Goal: Task Accomplishment & Management: Manage account settings

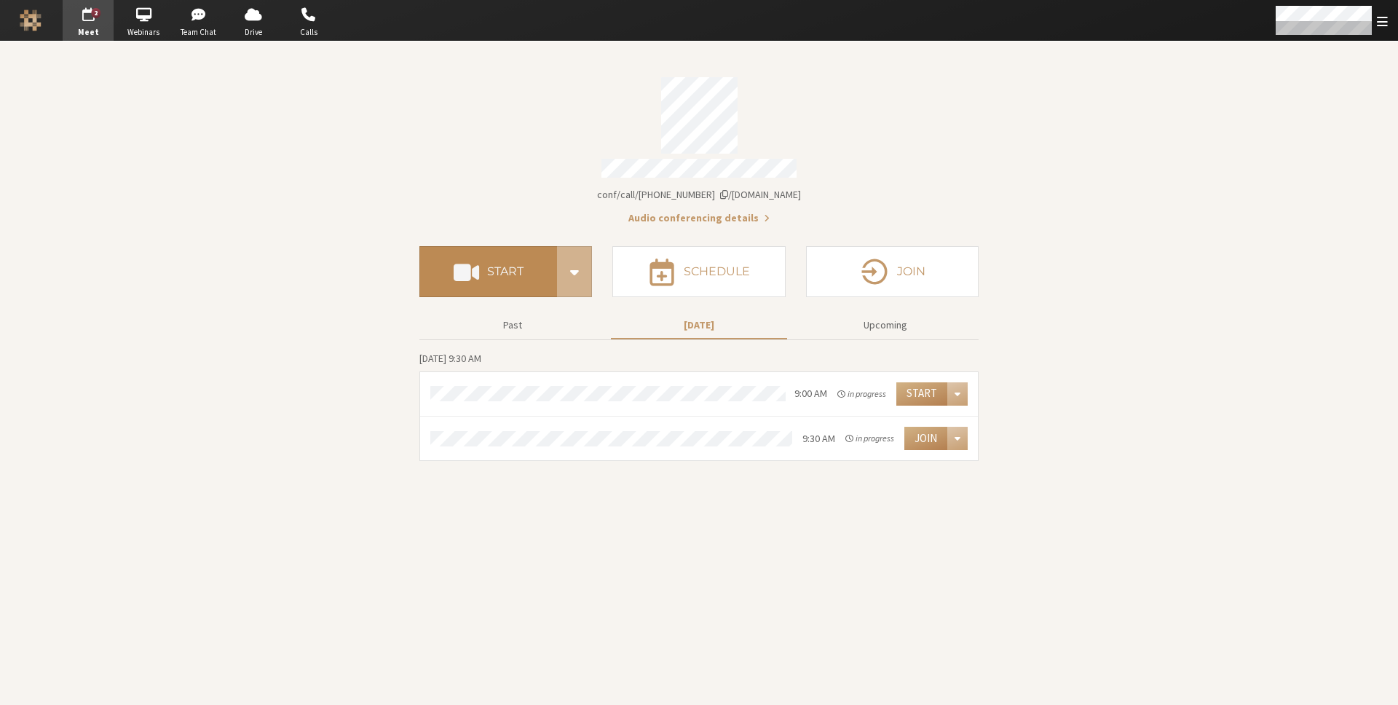
click at [486, 269] on button "Start" at bounding box center [488, 271] width 138 height 51
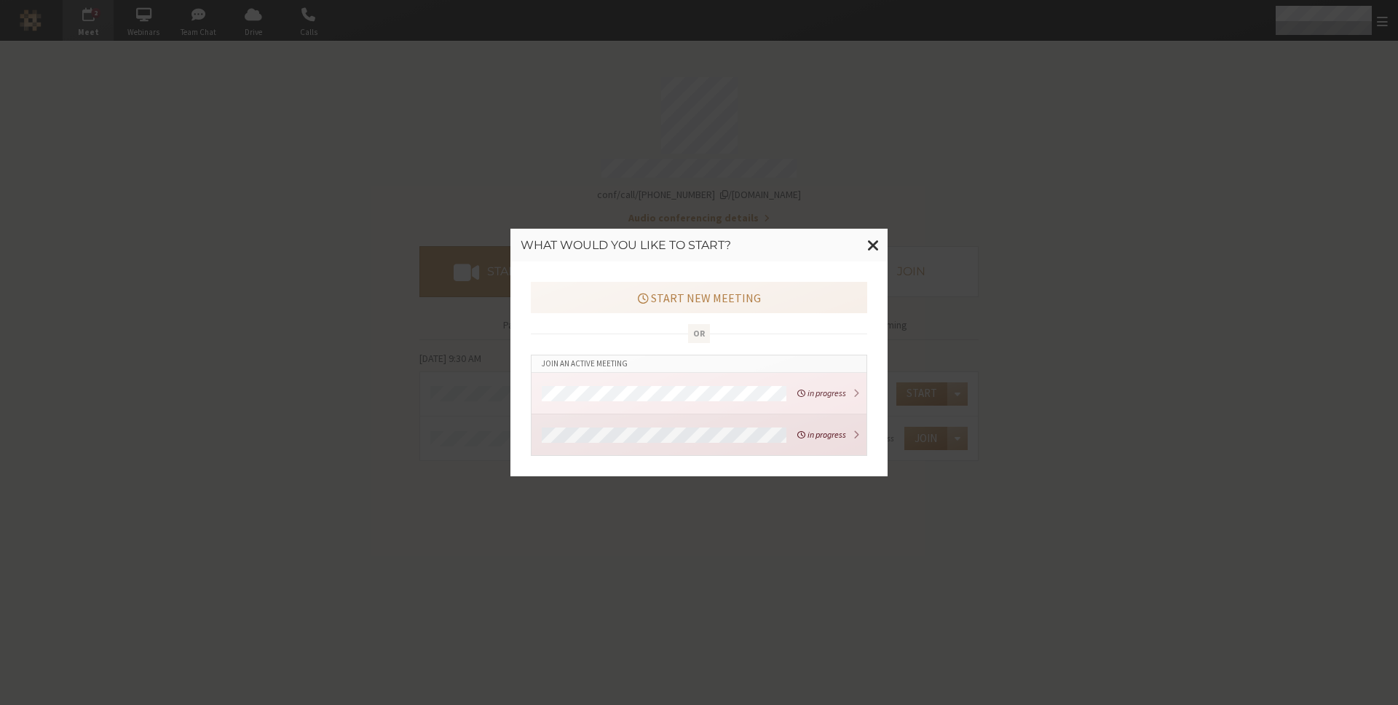
click at [692, 426] on div at bounding box center [665, 434] width 256 height 20
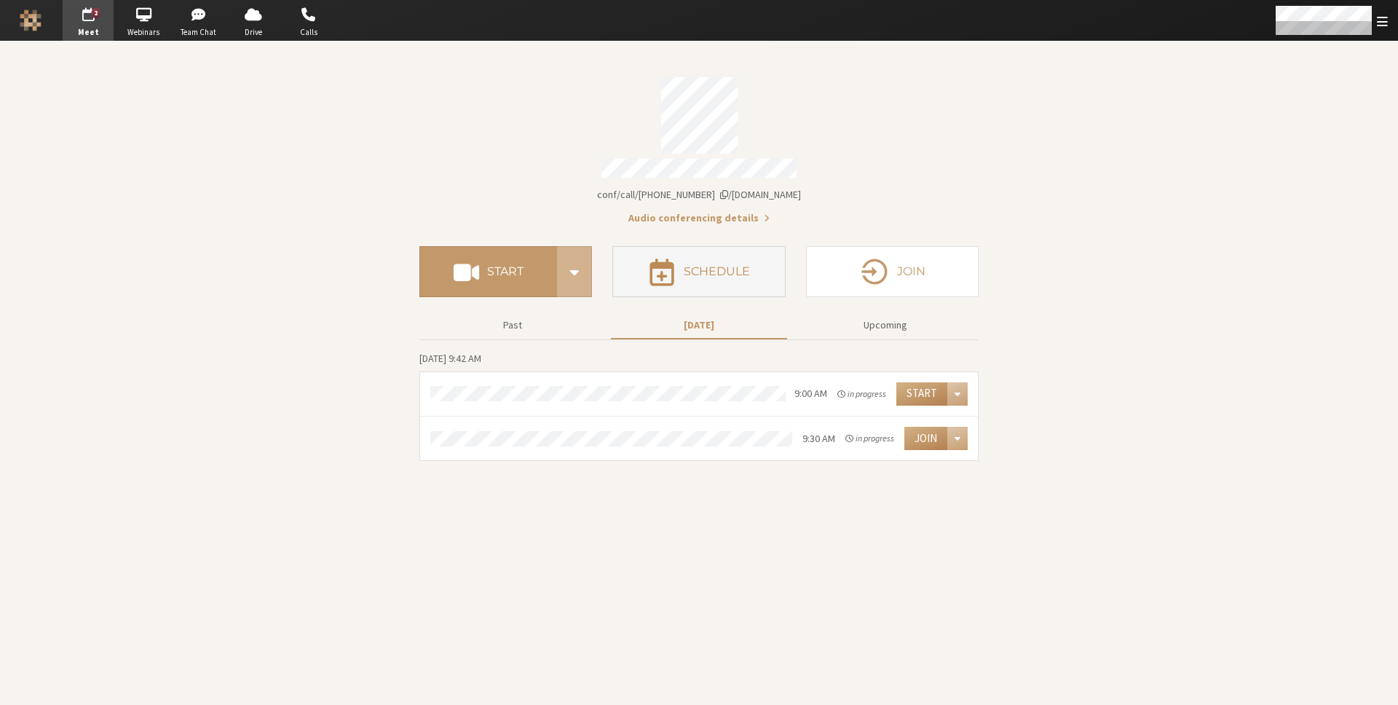
click at [646, 261] on button "Schedule" at bounding box center [698, 271] width 173 height 51
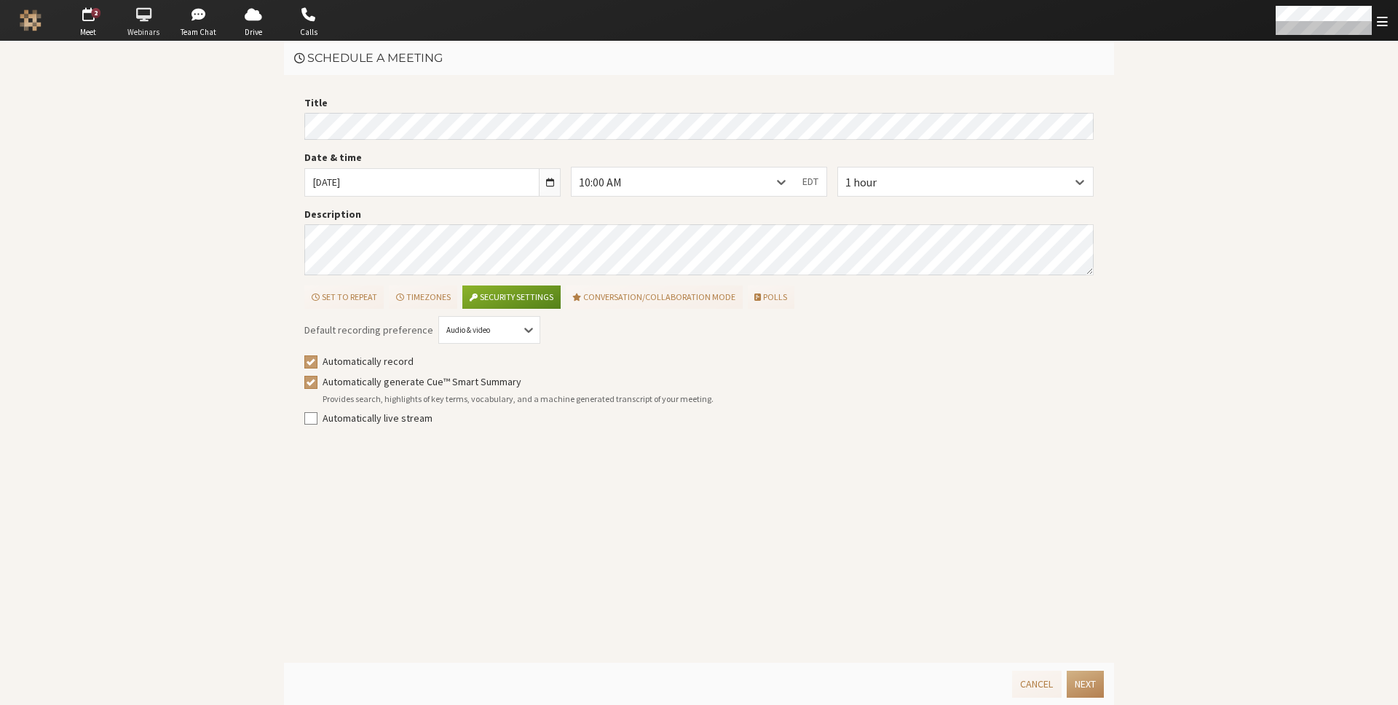
click at [138, 20] on span "button" at bounding box center [143, 14] width 51 height 23
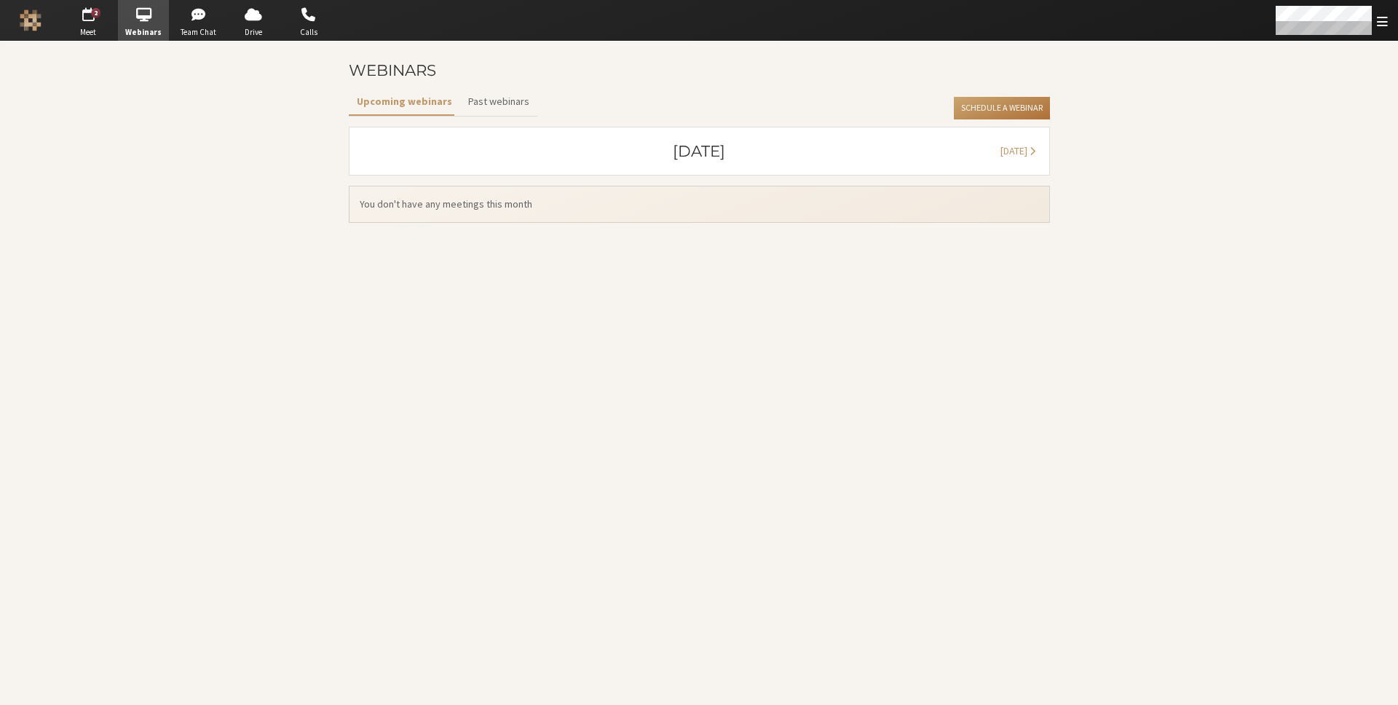
click at [973, 105] on button "Schedule a Webinar" at bounding box center [1001, 108] width 95 height 23
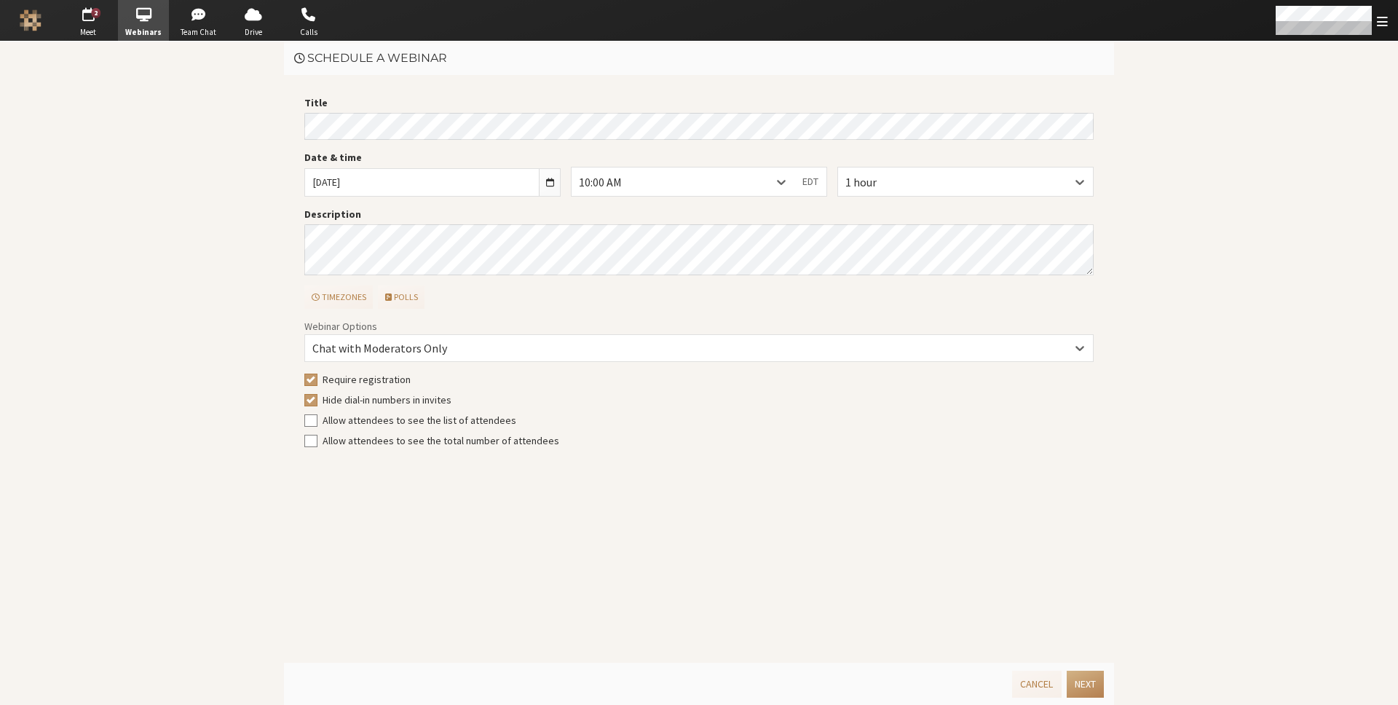
click at [552, 69] on div "Schedule a webinar" at bounding box center [699, 57] width 830 height 33
click at [552, 68] on div "Schedule a webinar" at bounding box center [699, 57] width 830 height 33
click at [553, 68] on div "Schedule a webinar" at bounding box center [699, 57] width 830 height 33
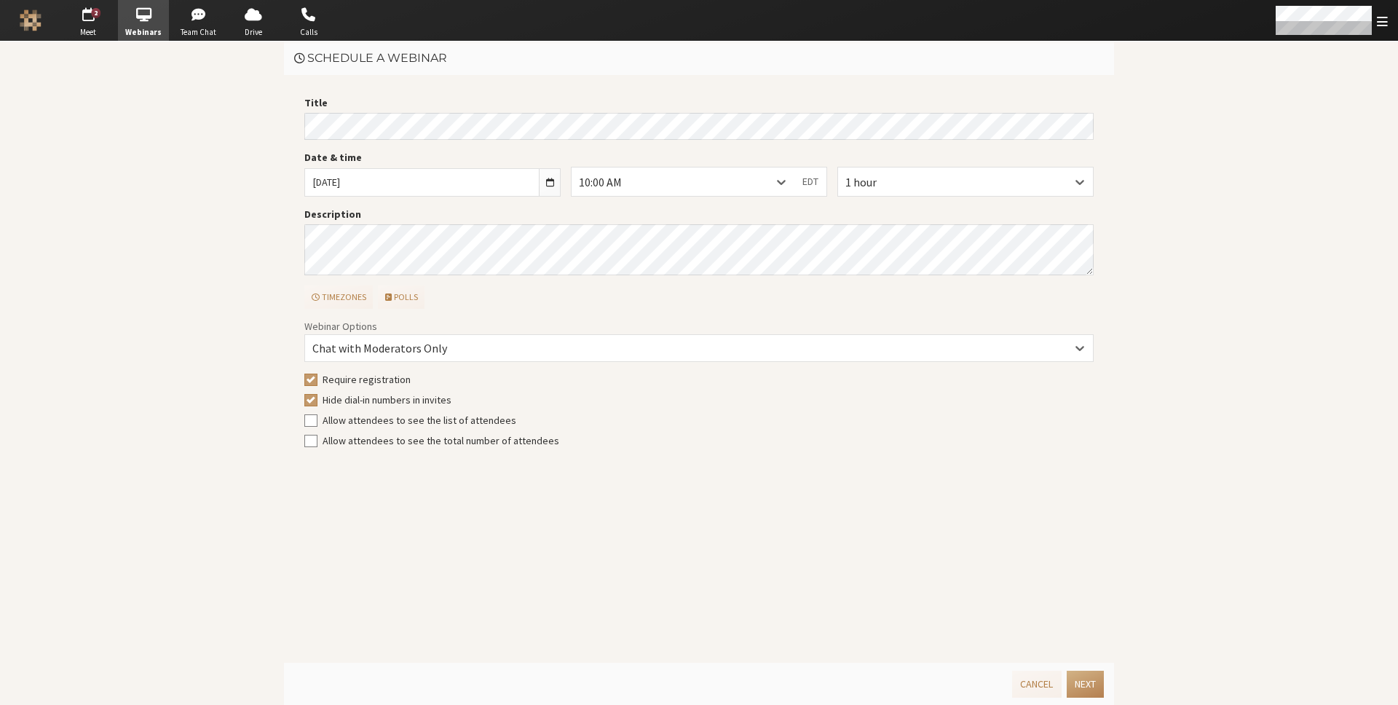
click at [555, 65] on div "Schedule a webinar" at bounding box center [699, 57] width 830 height 33
click at [567, 66] on div "Schedule a webinar" at bounding box center [699, 57] width 830 height 33
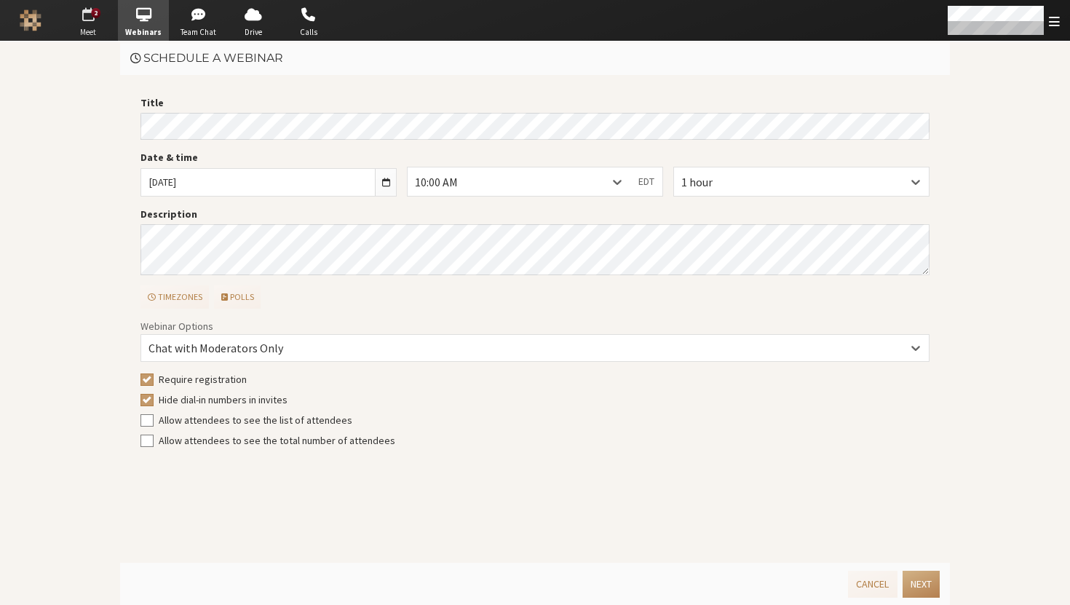
click at [95, 18] on span "button" at bounding box center [88, 14] width 51 height 23
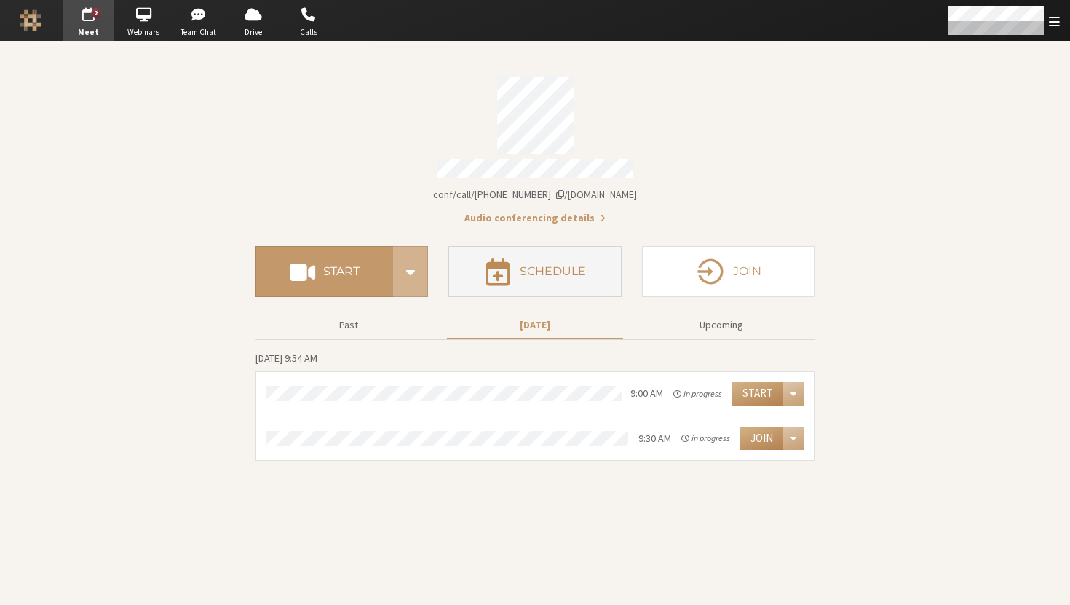
click at [578, 268] on h4 "Schedule" at bounding box center [553, 272] width 66 height 12
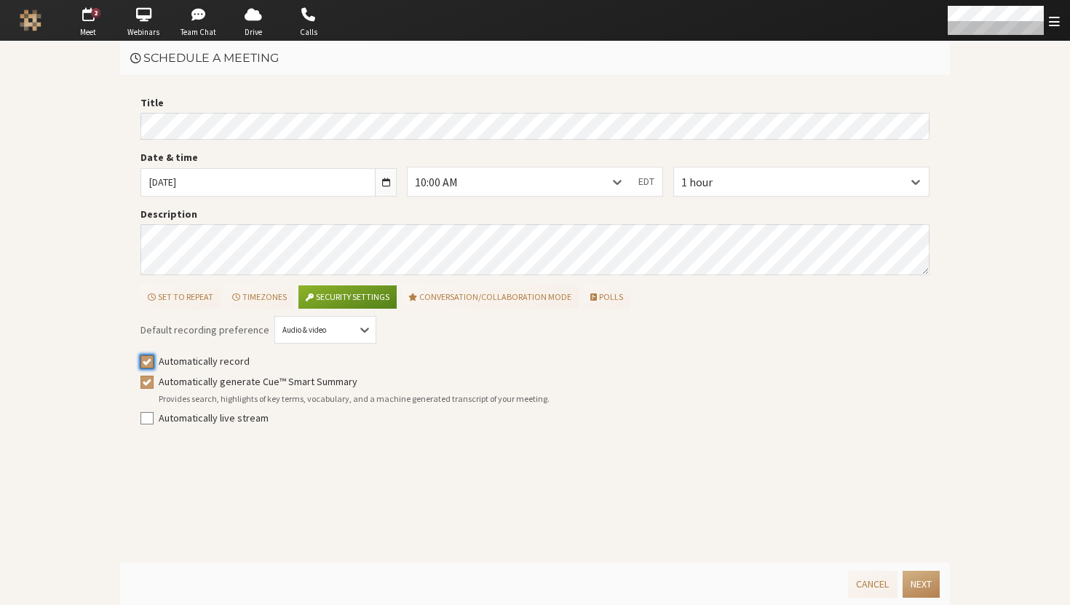
click at [142, 356] on input "Automatically record" at bounding box center [147, 361] width 13 height 15
click at [143, 356] on input "Automatically record" at bounding box center [147, 361] width 13 height 15
checkbox input "true"
click at [123, 400] on div "Title Date & time Mon, Sep 15, 2025 10:00 AM EDT 1 hour Description Set to repe…" at bounding box center [535, 319] width 830 height 488
click at [241, 384] on label "Automatically generate Cue™ Smart Summary" at bounding box center [545, 381] width 772 height 15
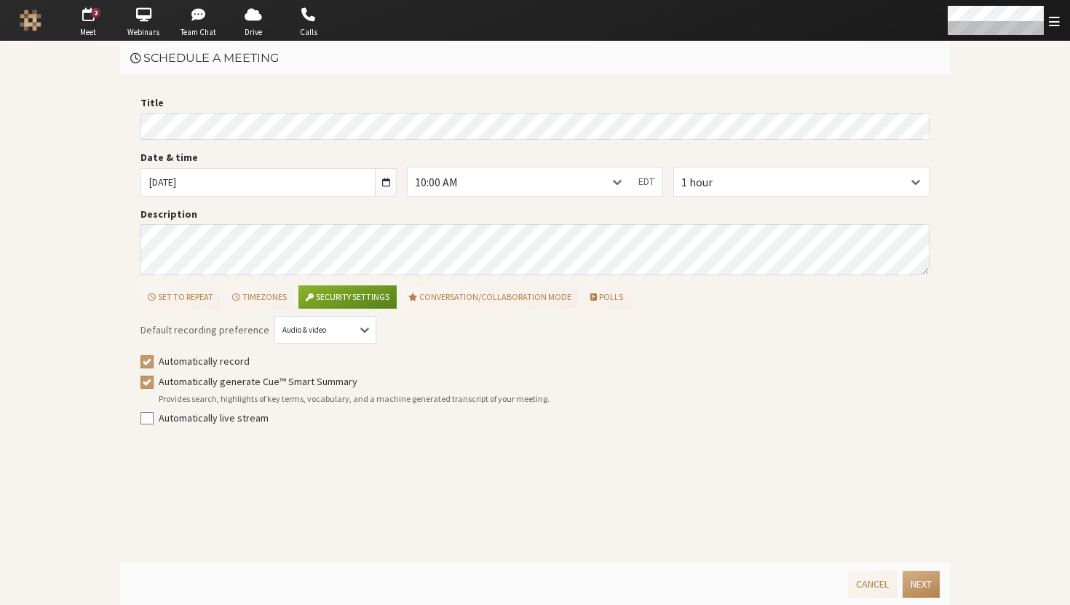
click at [154, 384] on input "Automatically generate Cue™ Smart Summary" at bounding box center [147, 381] width 13 height 15
click at [241, 384] on label "Automatically generate Cue™ Smart Summary" at bounding box center [545, 381] width 772 height 15
click at [154, 384] on input "Automatically generate Cue™ Smart Summary" at bounding box center [147, 381] width 13 height 15
click at [241, 384] on label "Automatically generate Cue™ Smart Summary" at bounding box center [545, 381] width 772 height 15
click at [154, 384] on input "Automatically generate Cue™ Smart Summary" at bounding box center [147, 381] width 13 height 15
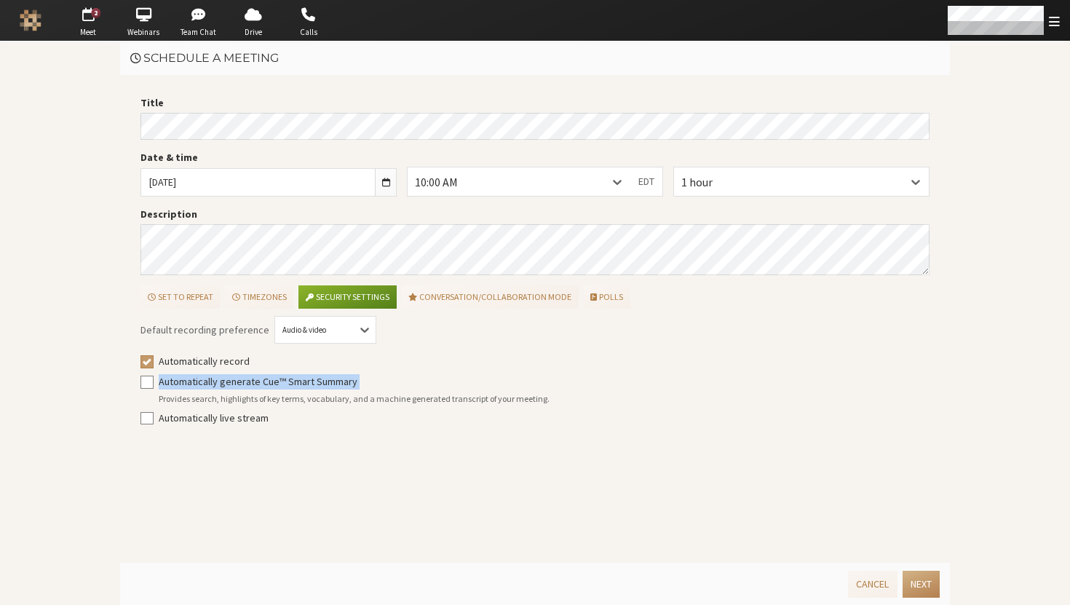
checkbox input "false"
click at [311, 446] on div "Title Date & time Mon, Sep 15, 2025 10:00 AM EDT 1 hour Description Set to repe…" at bounding box center [535, 319] width 830 height 488
click at [135, 28] on span "Webinars" at bounding box center [143, 32] width 51 height 12
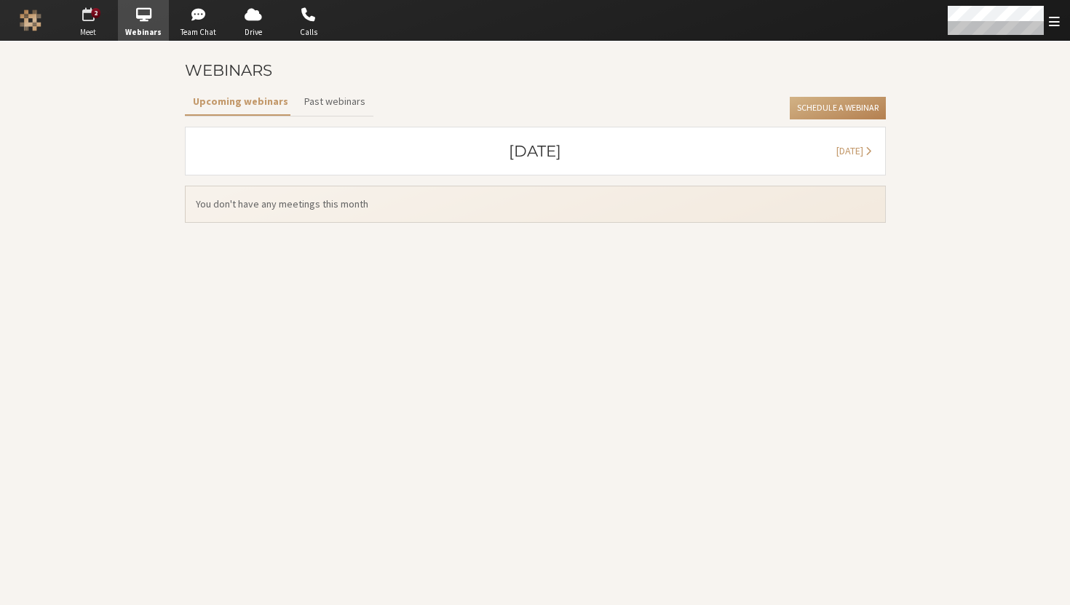
click at [83, 31] on span "Meet" at bounding box center [88, 32] width 51 height 12
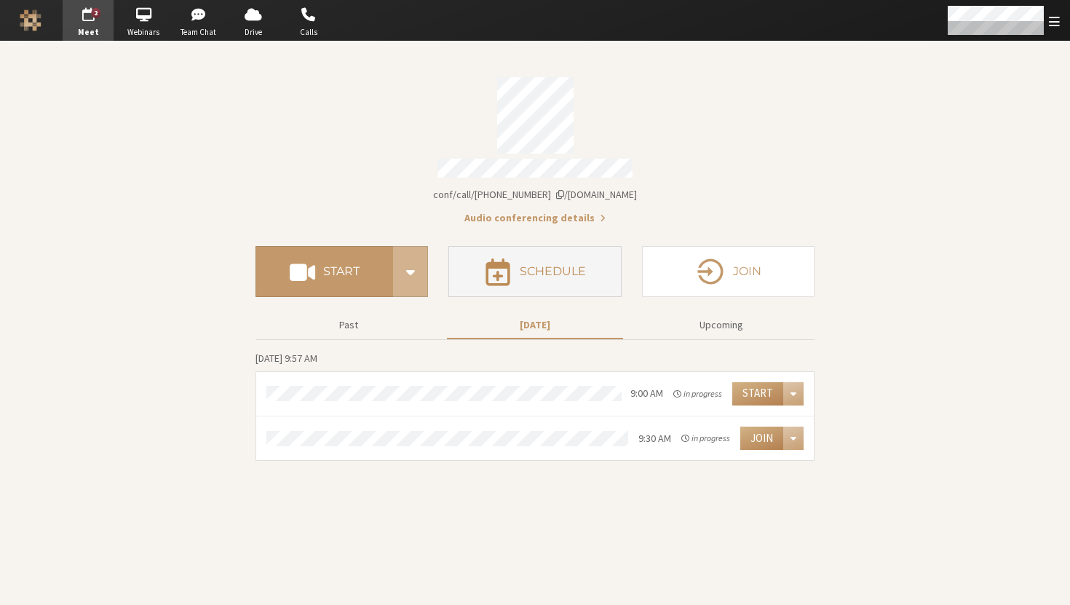
click at [554, 266] on h4 "Schedule" at bounding box center [553, 272] width 66 height 12
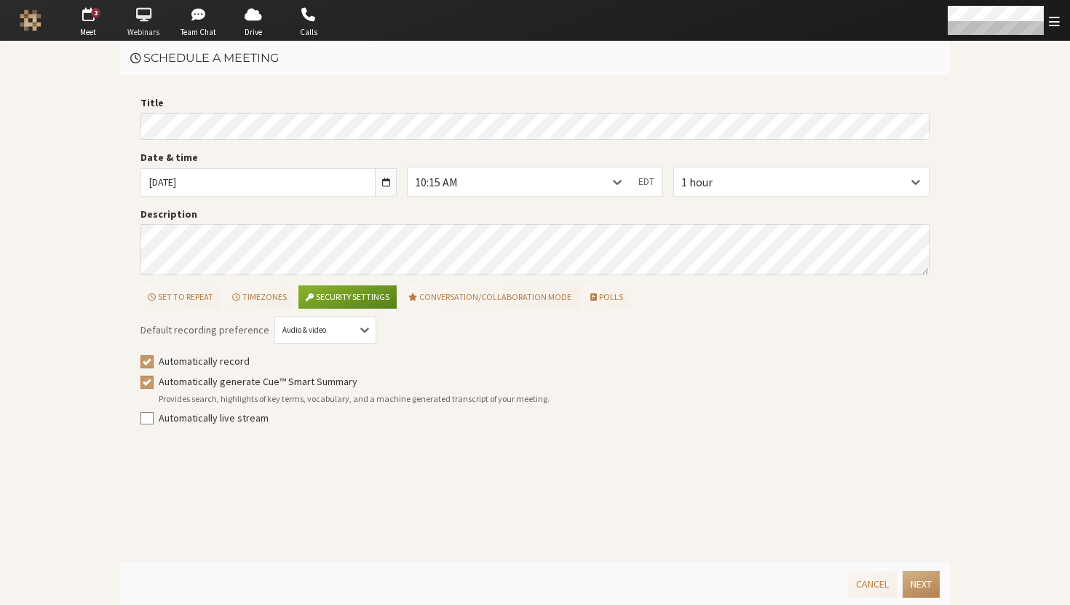
click at [138, 14] on span "button" at bounding box center [143, 14] width 51 height 23
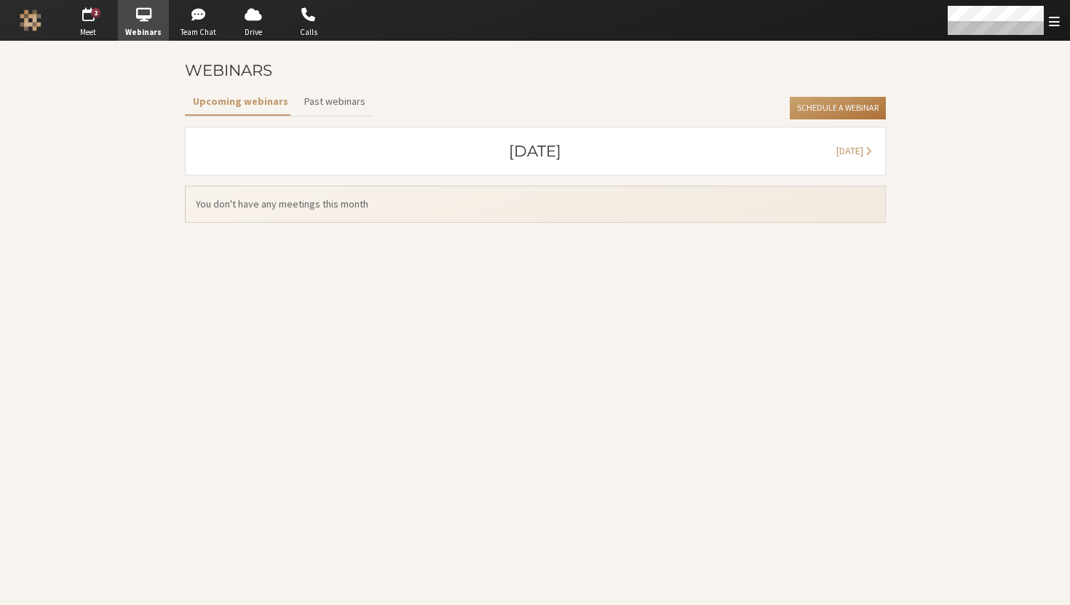
click at [837, 99] on button "Schedule a Webinar" at bounding box center [837, 108] width 95 height 23
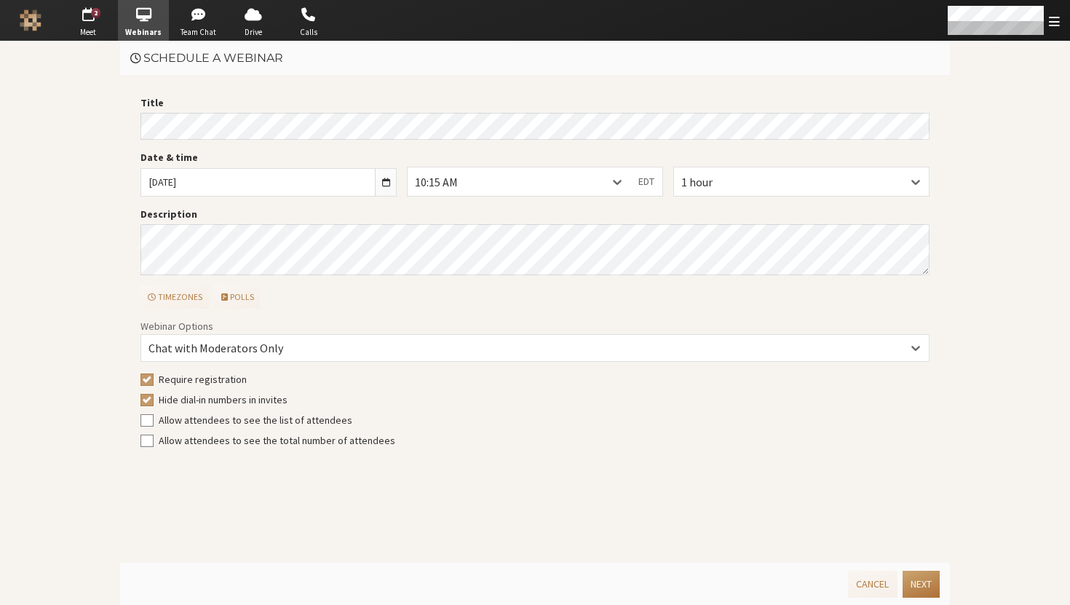
click at [910, 578] on button "Next" at bounding box center [921, 584] width 37 height 27
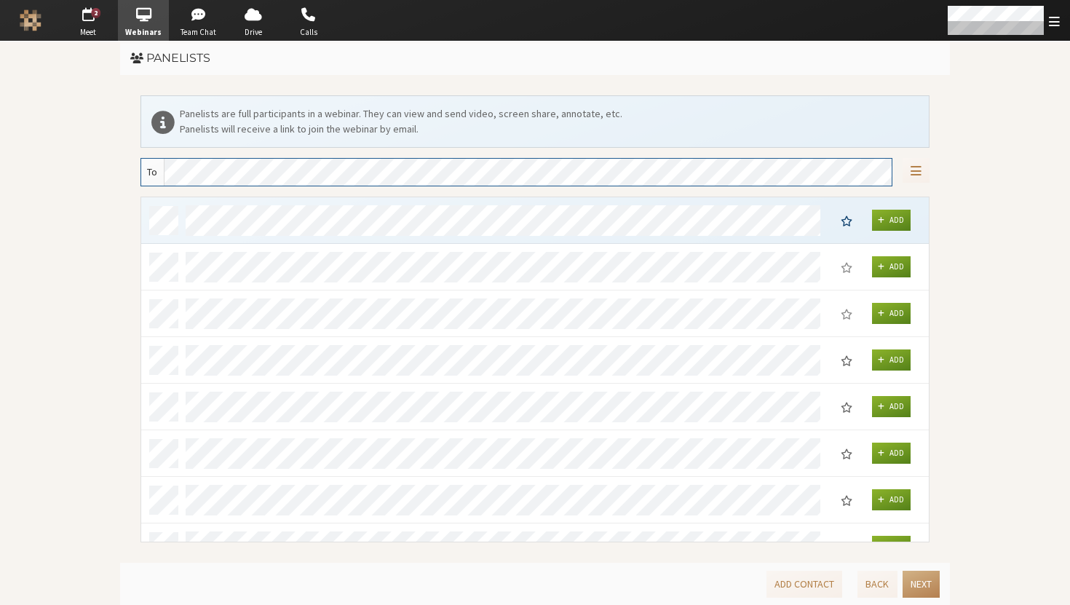
scroll to position [333, 777]
click at [913, 579] on button "Next" at bounding box center [921, 584] width 37 height 27
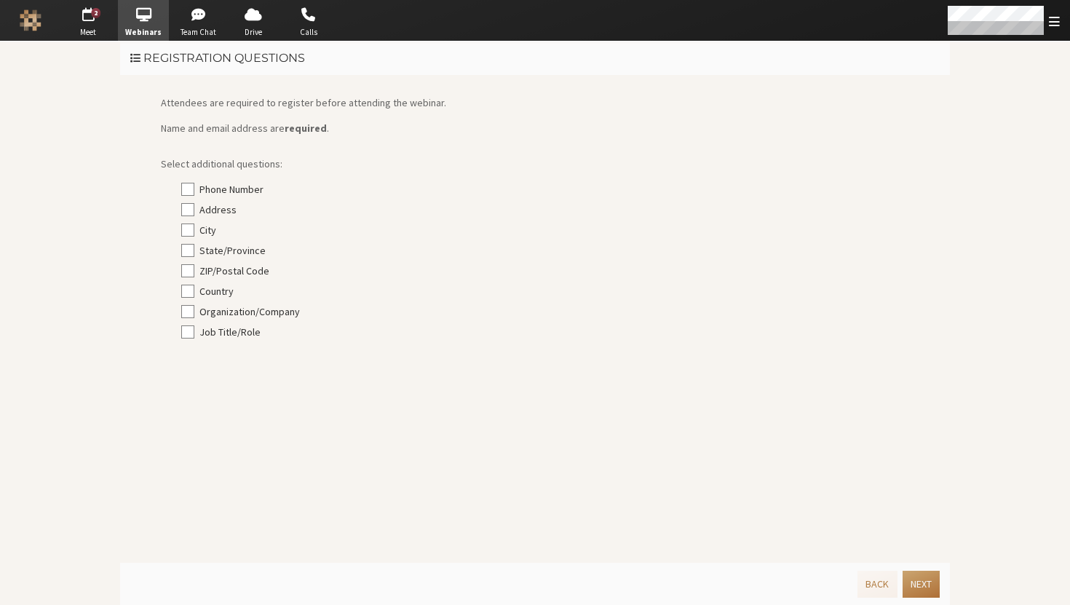
click at [913, 579] on button "Next" at bounding box center [921, 584] width 37 height 27
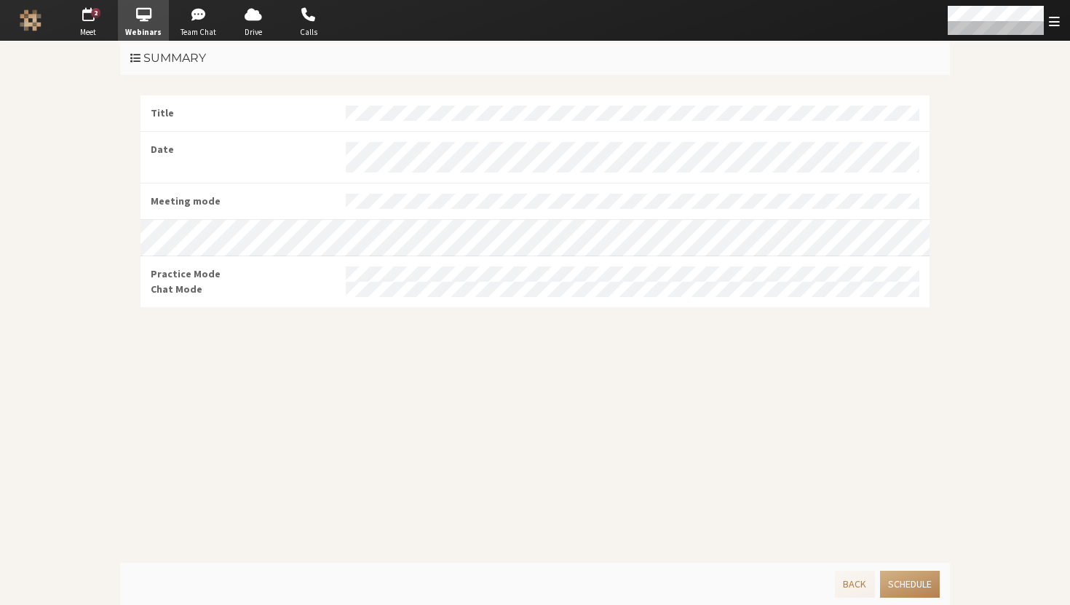
click at [913, 579] on button "Schedule" at bounding box center [910, 584] width 60 height 27
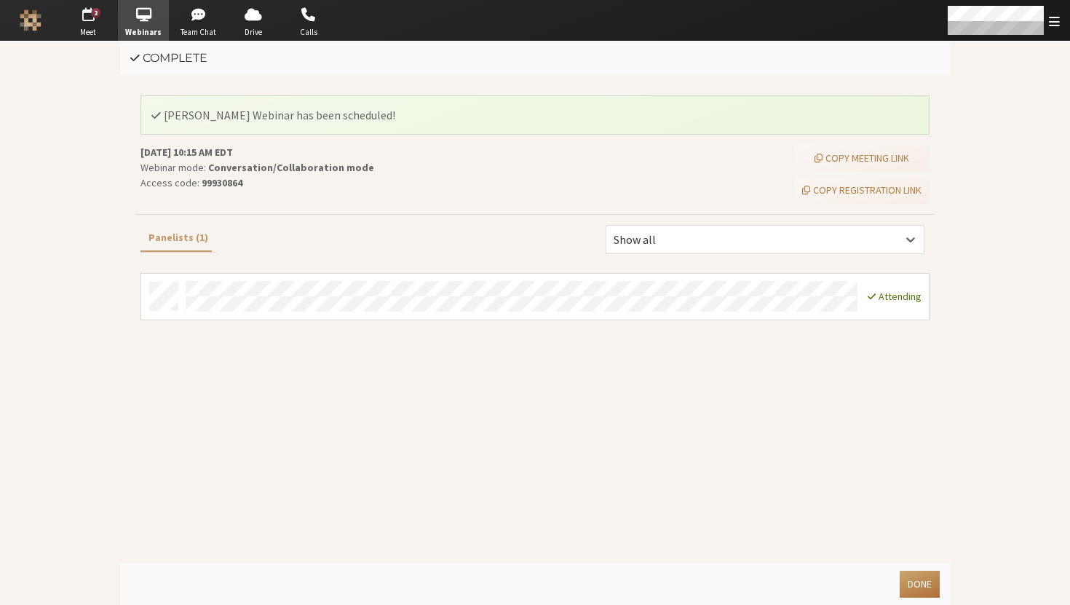
click at [928, 582] on button "Done" at bounding box center [920, 584] width 40 height 27
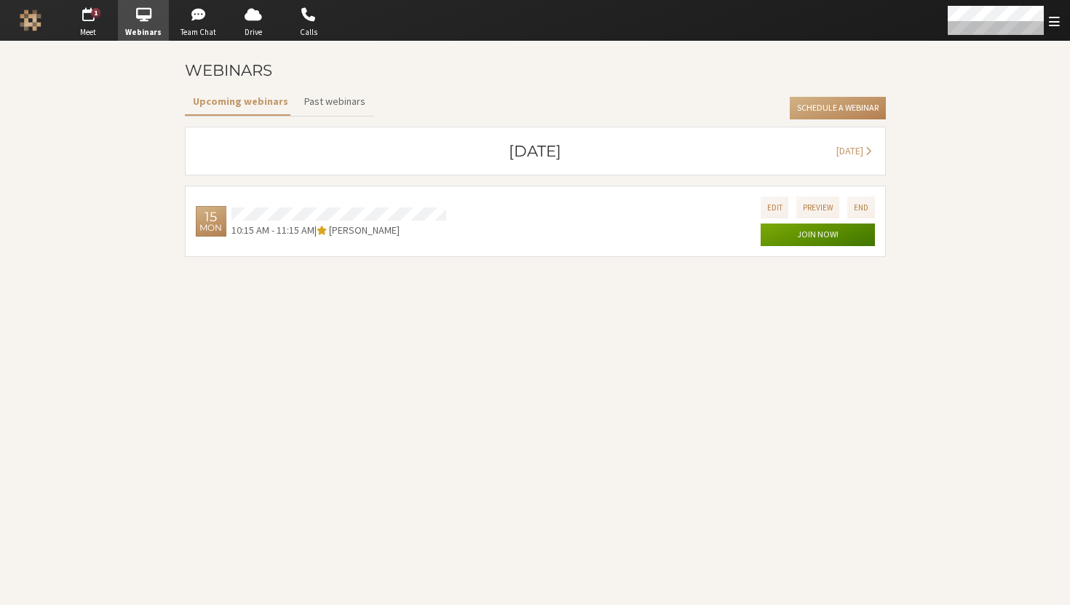
click at [798, 241] on button "Join now!" at bounding box center [818, 235] width 114 height 23
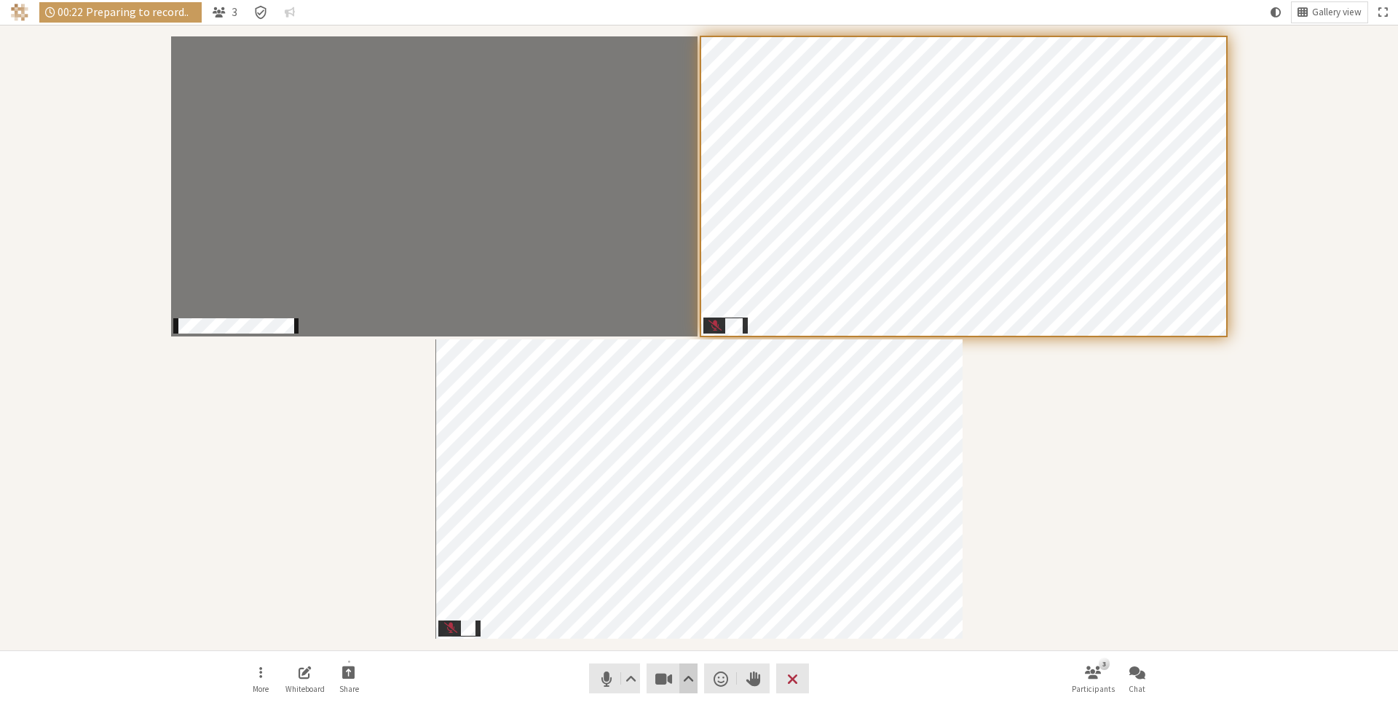
click at [687, 673] on span "Video setting" at bounding box center [688, 678] width 11 height 20
click at [687, 626] on span "Background & effects" at bounding box center [696, 624] width 153 height 9
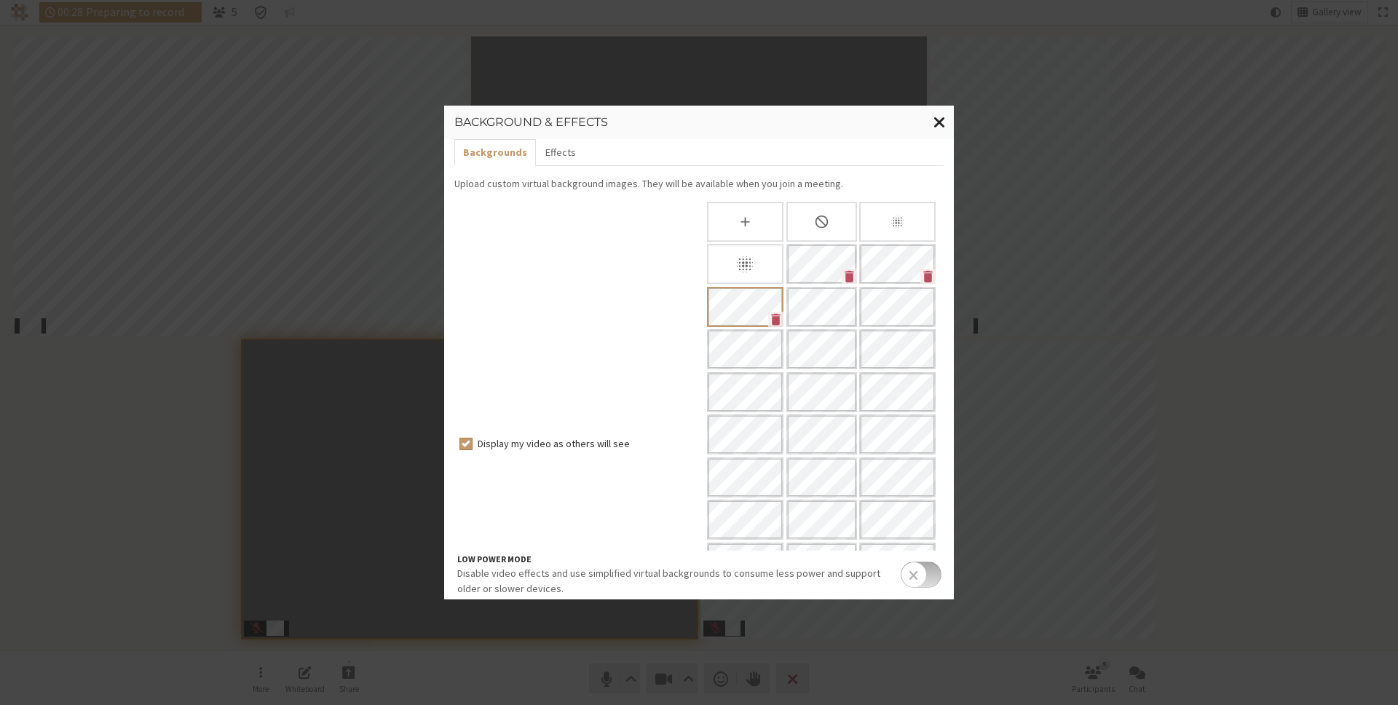
click at [941, 119] on span "Close modal" at bounding box center [939, 122] width 12 height 18
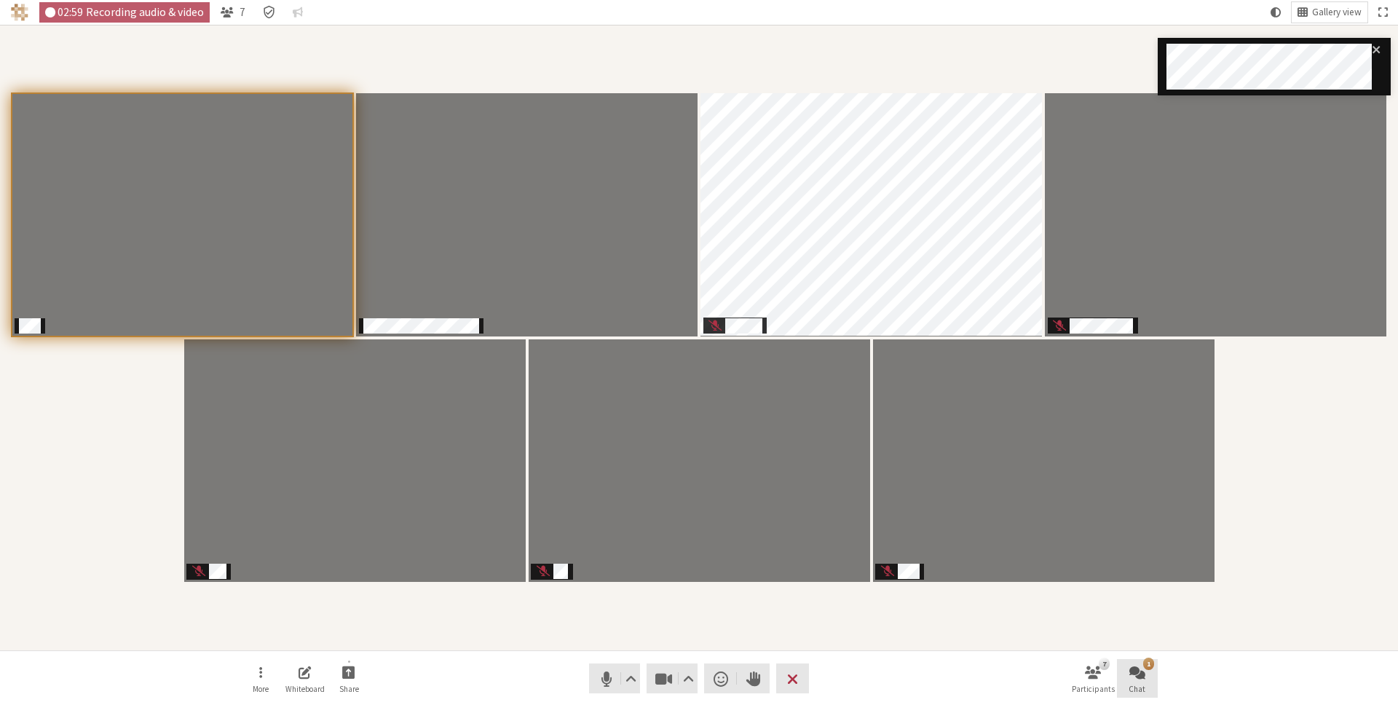
click at [1134, 673] on span "Open chat" at bounding box center [1137, 671] width 16 height 17
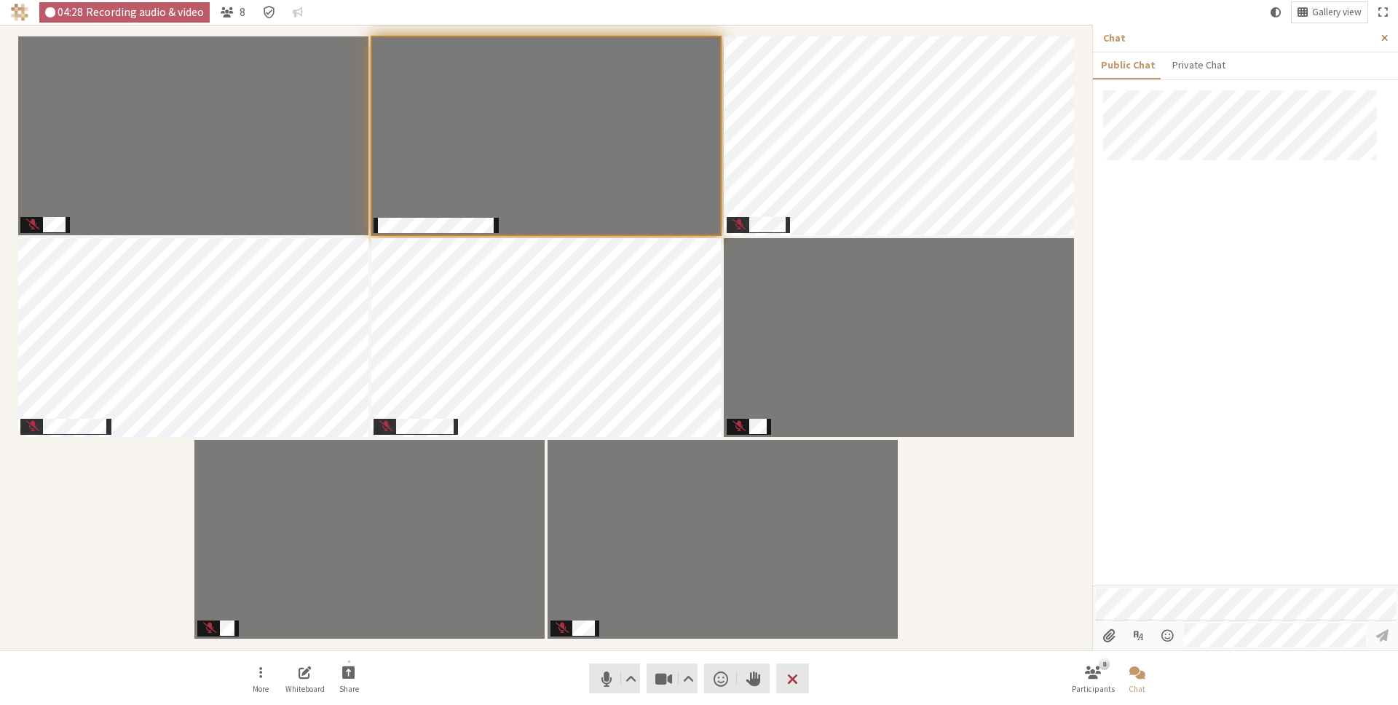
click at [1388, 36] on button "Close sidebar" at bounding box center [1384, 38] width 27 height 27
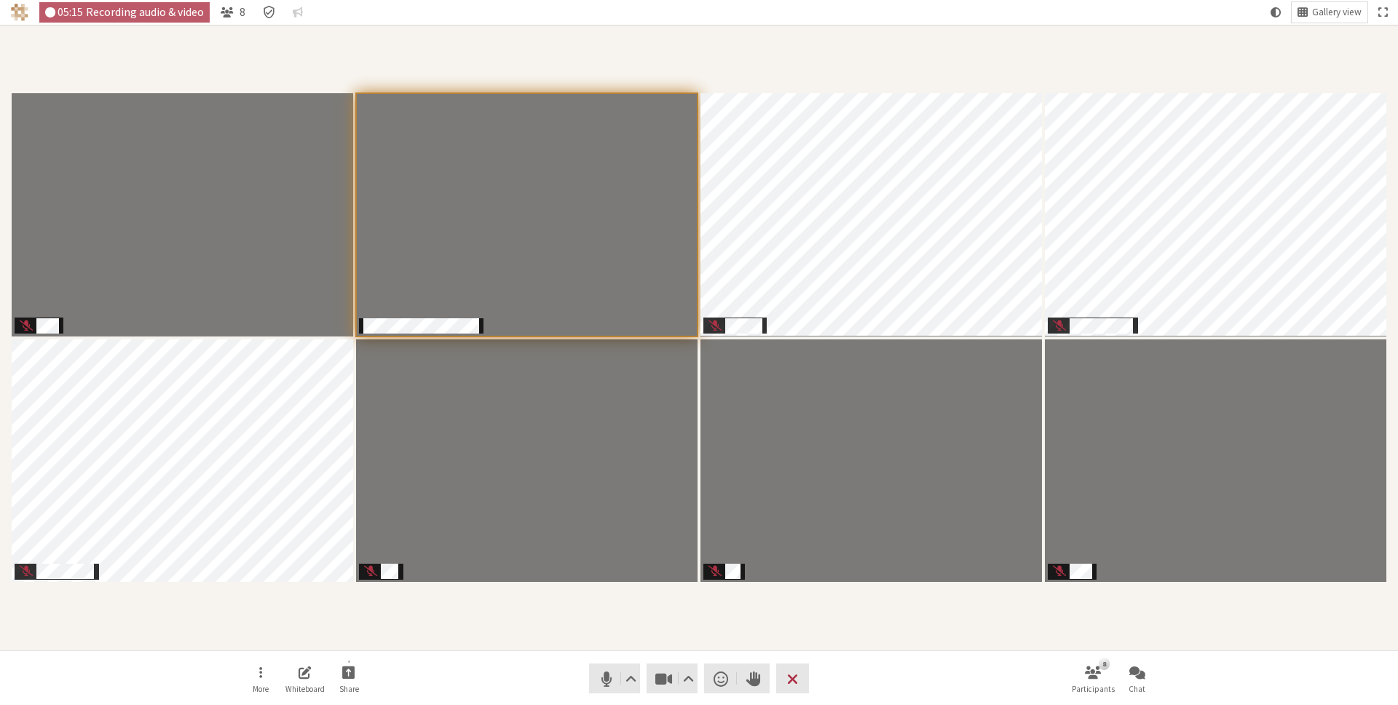
click at [996, 620] on div "Participants" at bounding box center [698, 337] width 1377 height 605
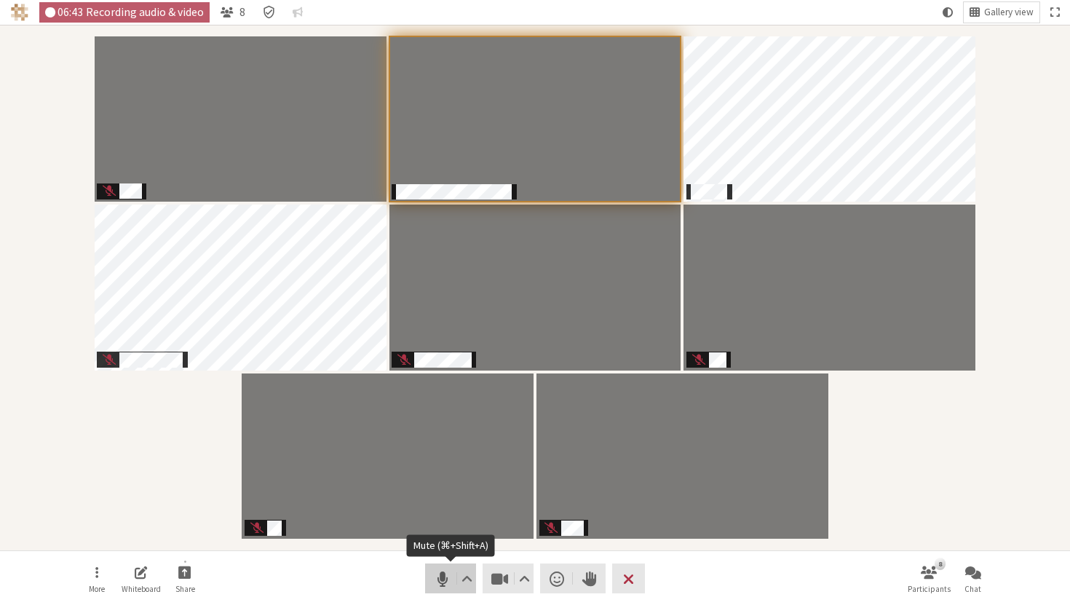
click at [443, 574] on span "Mute (⌘+Shift+A)" at bounding box center [442, 579] width 20 height 20
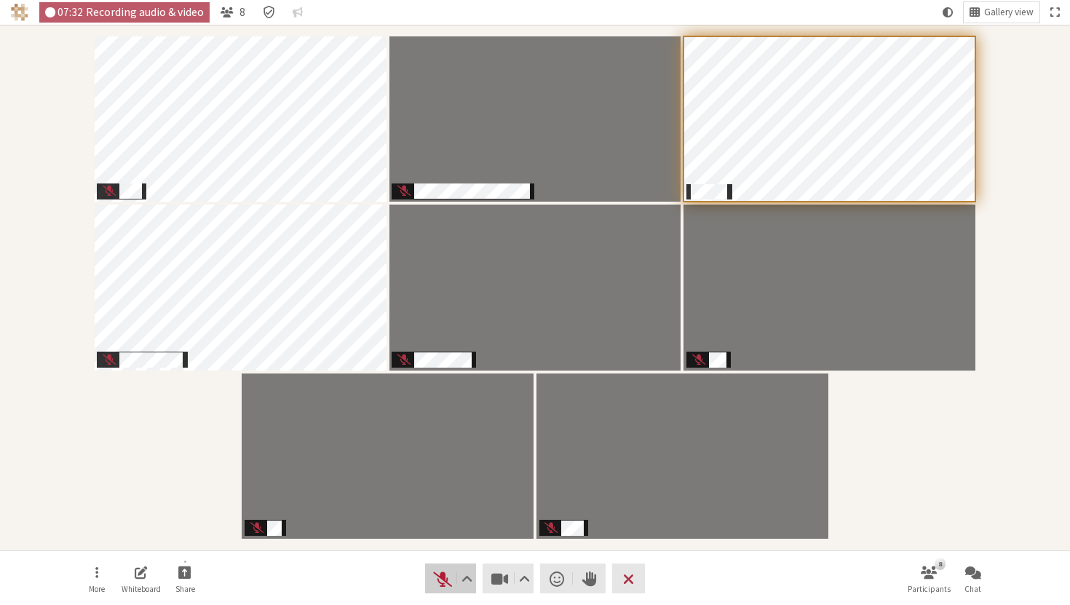
click at [435, 572] on span "Unmute (⌘+Shift+A)" at bounding box center [442, 579] width 20 height 20
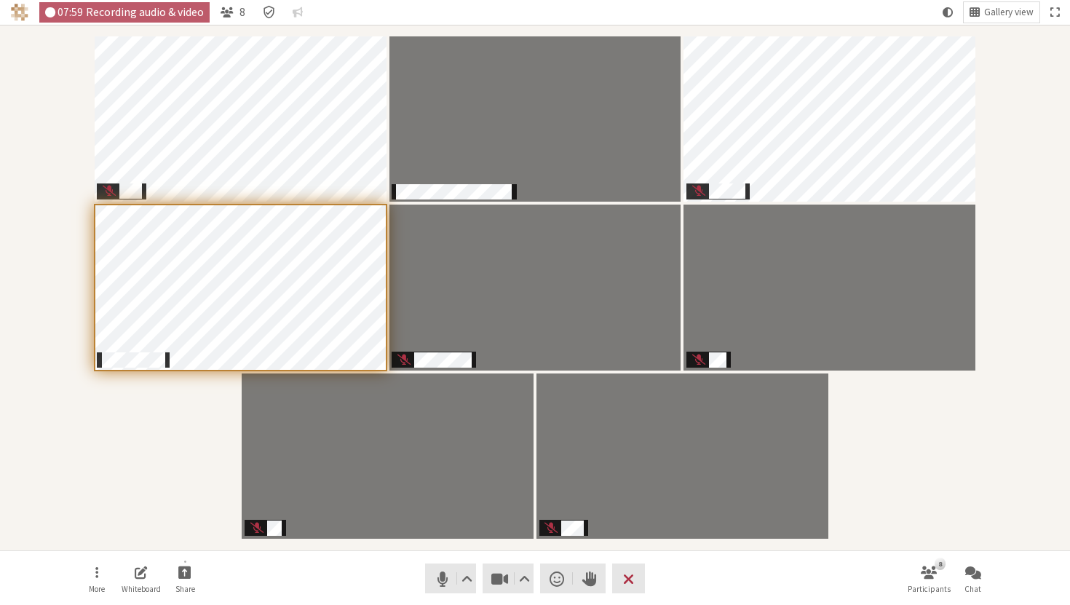
click at [408, 599] on nav "More Whiteboard Share Audio Video Send a reaction Raise hand Leave 8 Participan…" at bounding box center [534, 578] width 917 height 55
click at [440, 575] on span "Mute (⌘+Shift+A)" at bounding box center [442, 579] width 20 height 20
click at [440, 577] on span "Unmute (⌘+Shift+A)" at bounding box center [442, 579] width 20 height 20
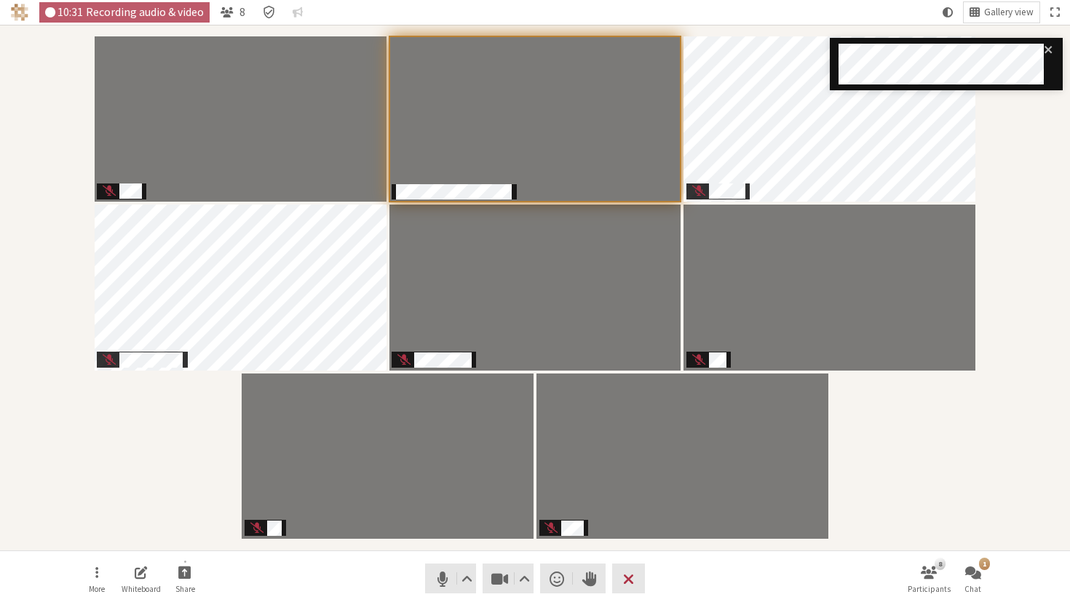
click at [868, 432] on div "Participants" at bounding box center [535, 287] width 1050 height 505
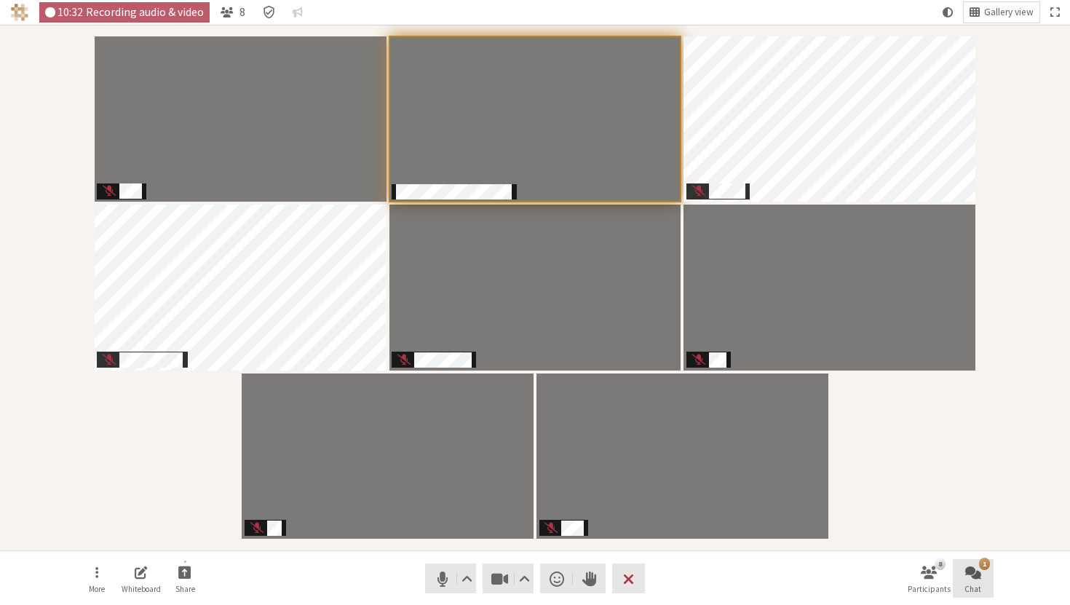
click at [976, 574] on span "Open chat" at bounding box center [973, 572] width 16 height 17
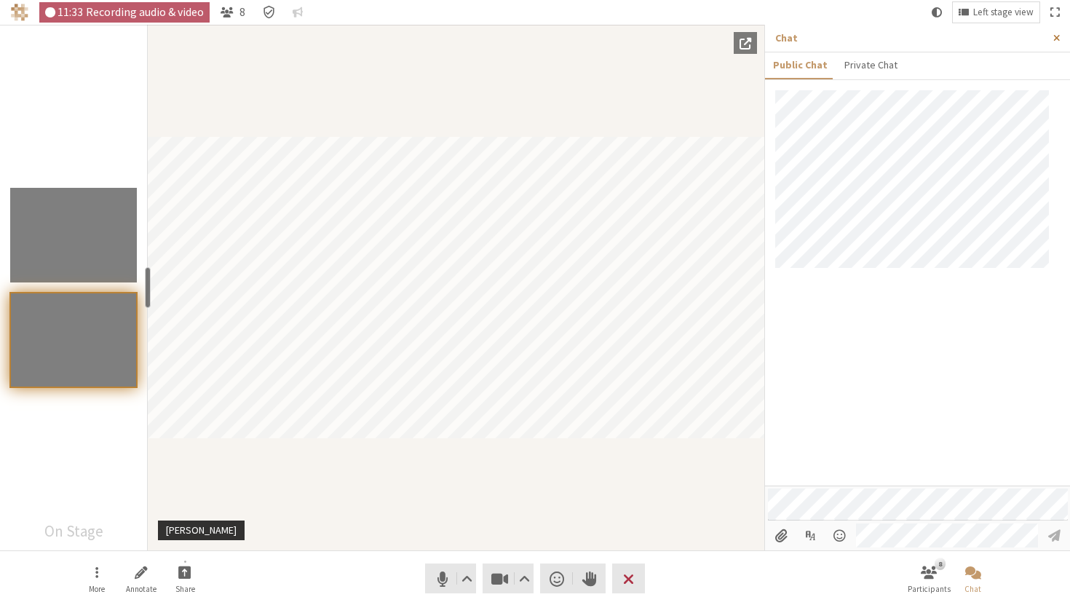
click at [1057, 34] on span "Close sidebar" at bounding box center [1057, 38] width 7 height 11
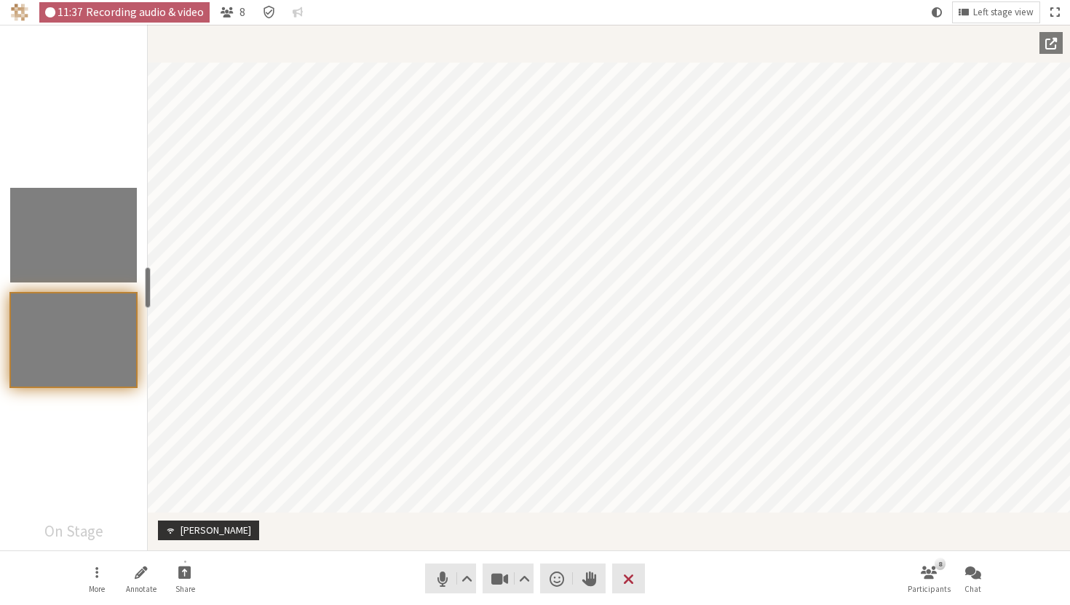
click at [1055, 8] on span "Fullscreen" at bounding box center [1055, 12] width 9 height 13
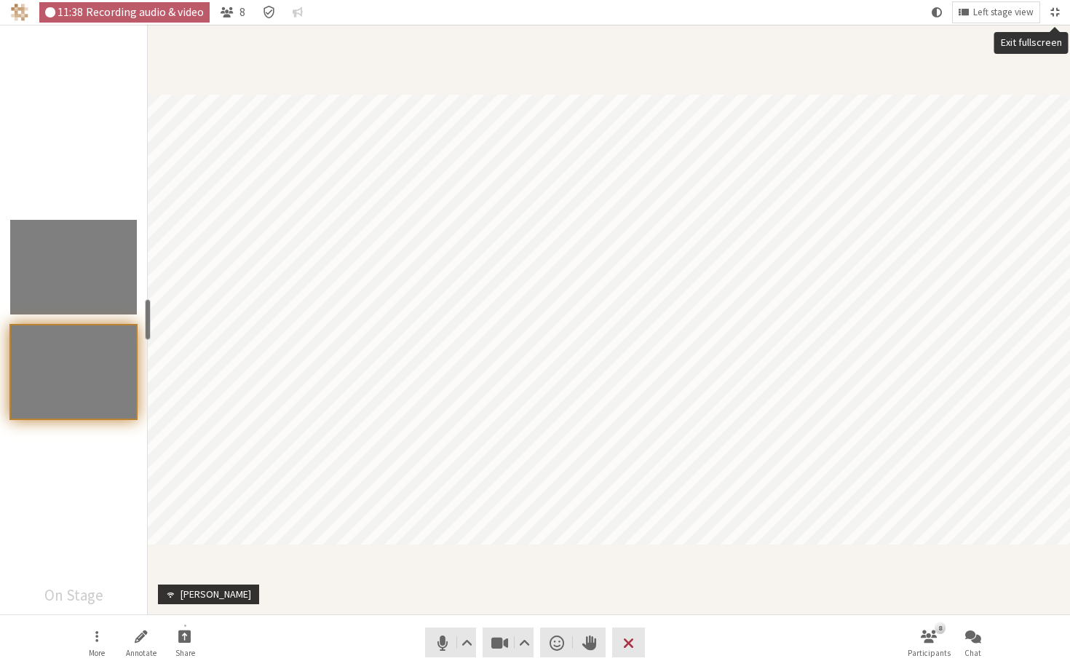
click at [1059, 11] on button "Exit fullscreen" at bounding box center [1055, 12] width 20 height 20
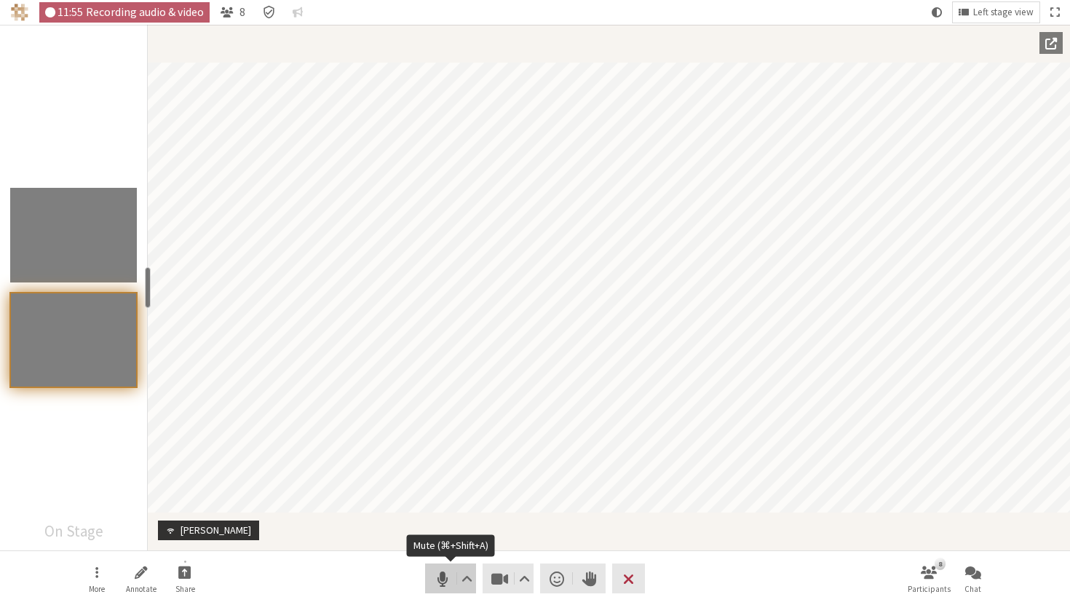
click at [439, 578] on span "Mute (⌘+Shift+A)" at bounding box center [442, 579] width 20 height 20
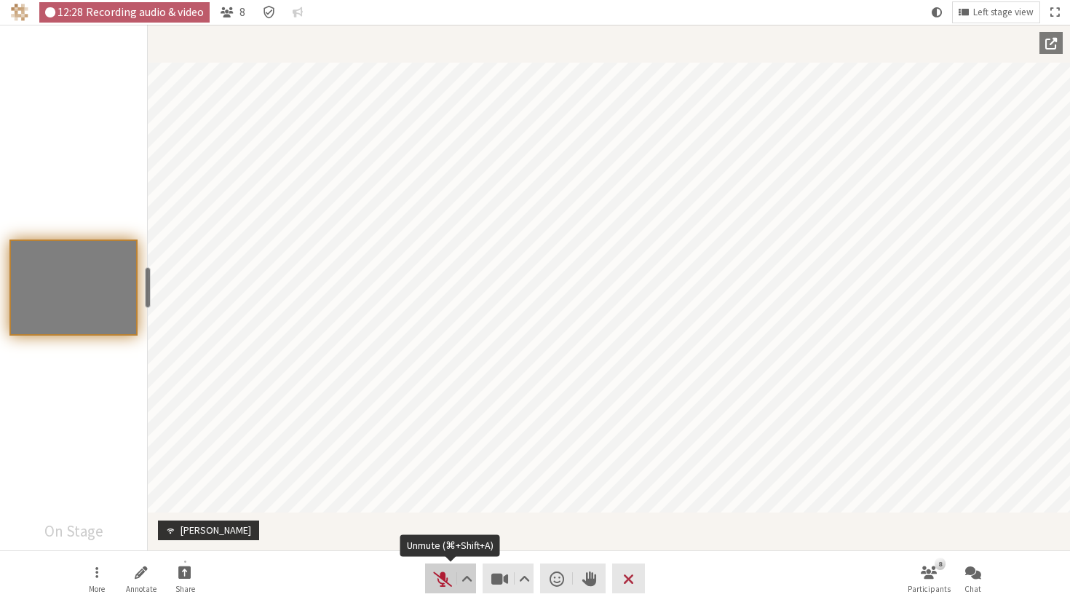
click at [433, 575] on span "Unmute (⌘+Shift+A)" at bounding box center [442, 579] width 20 height 20
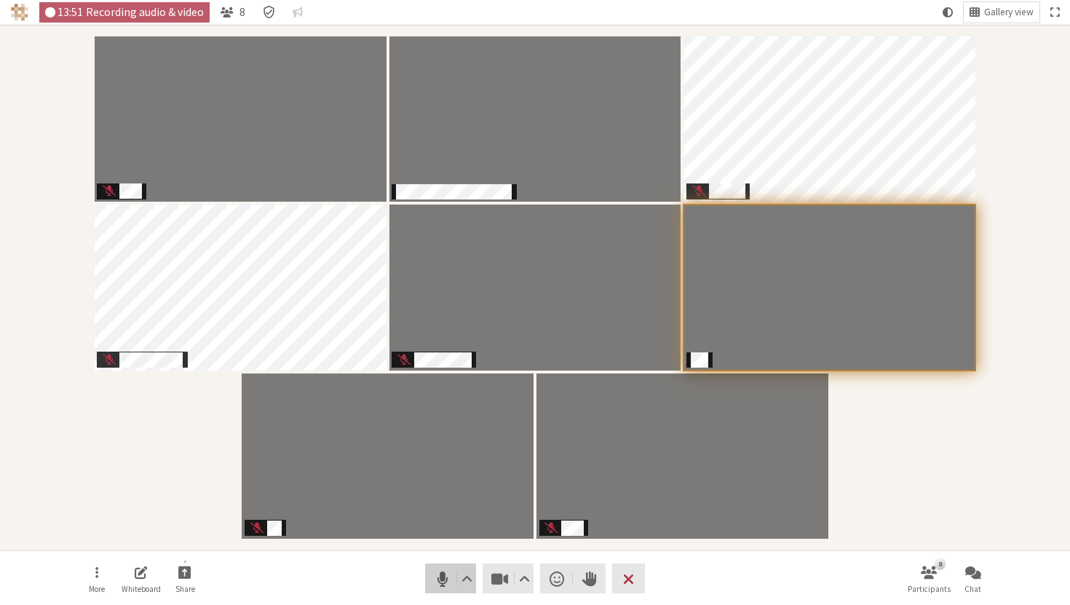
click at [440, 572] on span "Mute (⌘+Shift+A)" at bounding box center [442, 579] width 20 height 20
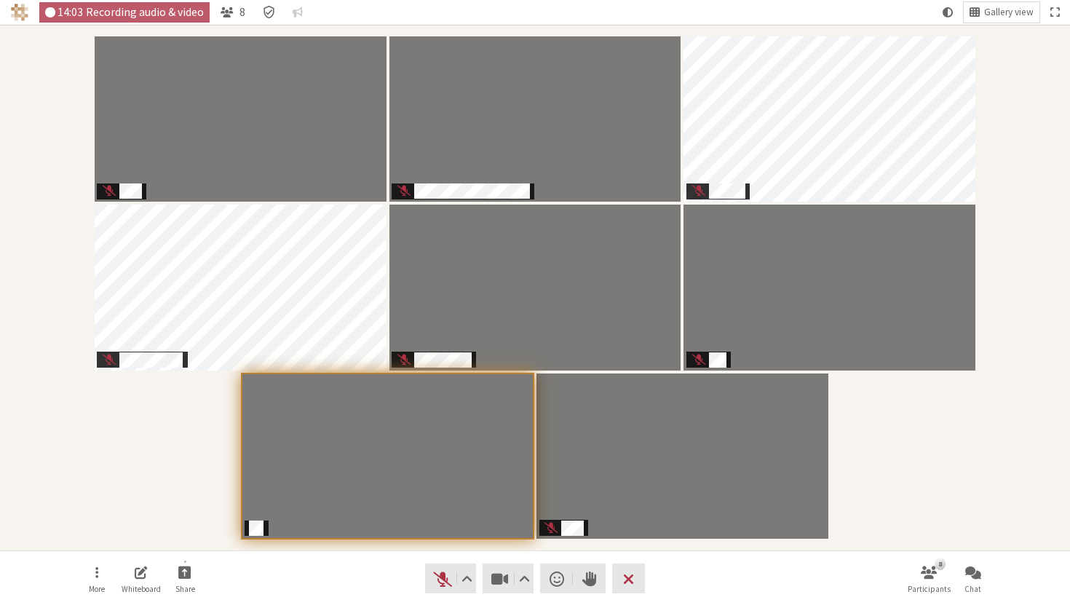
click at [382, 588] on nav "More Whiteboard Share Audio Video Send a reaction Raise hand Leave 8 Participan…" at bounding box center [534, 578] width 917 height 55
click at [439, 572] on span "Unmute (⌘+Shift+A)" at bounding box center [442, 579] width 20 height 20
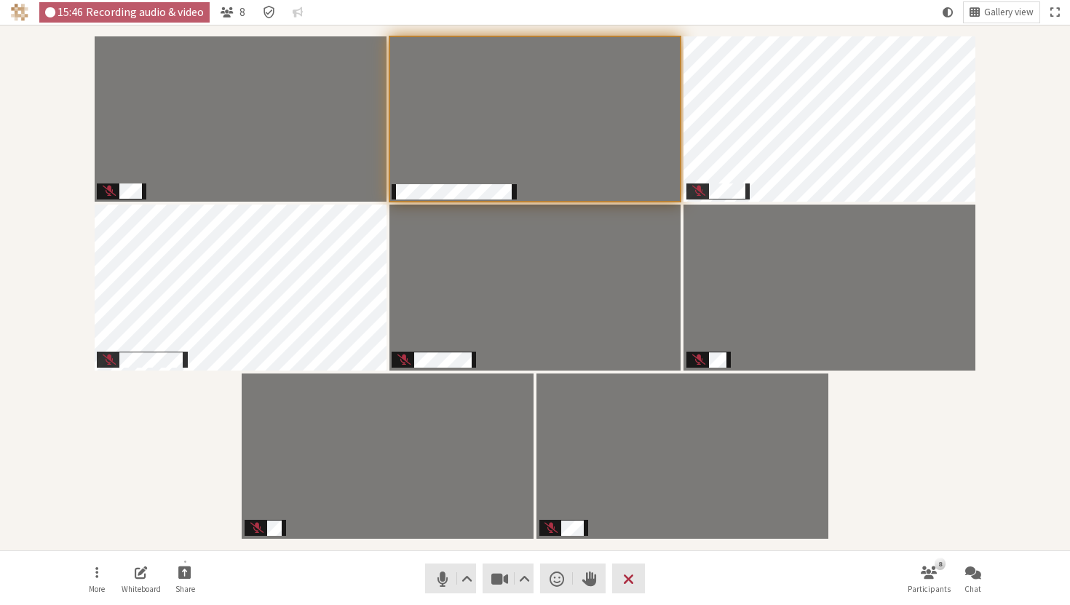
click at [372, 555] on nav "More Whiteboard Share Audio Video Send a reaction Raise hand Leave 8 Participan…" at bounding box center [534, 578] width 917 height 55
click at [451, 578] on span "Mute (⌘+Shift+A)" at bounding box center [442, 579] width 20 height 20
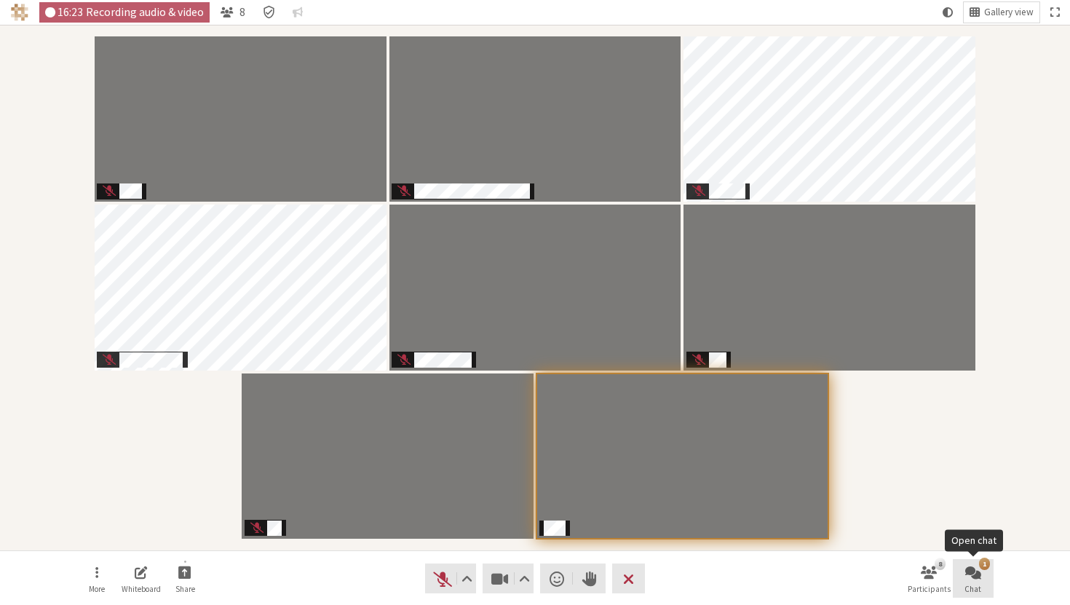
click at [979, 567] on span "Open chat" at bounding box center [973, 572] width 16 height 17
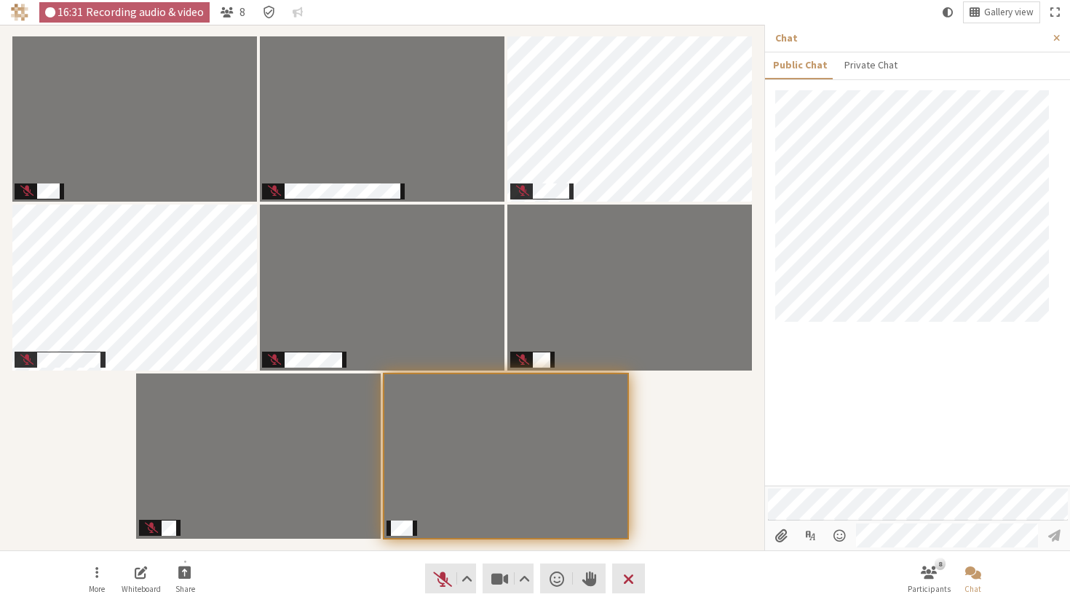
click at [667, 539] on div "Participants" at bounding box center [382, 287] width 744 height 505
click at [435, 570] on span "Unmute (⌘+Shift+A)" at bounding box center [442, 579] width 20 height 20
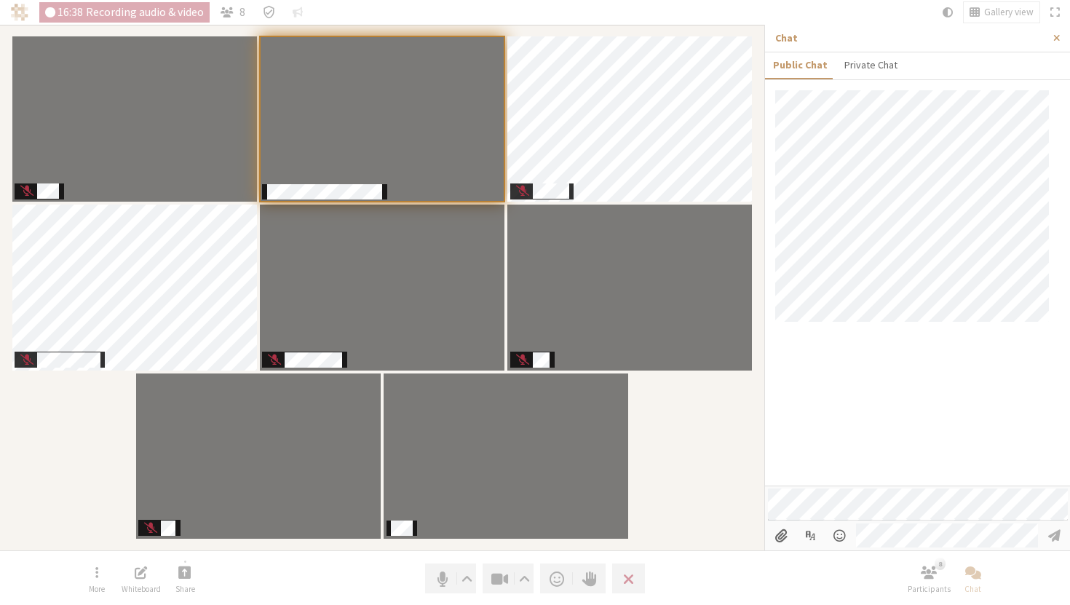
click at [906, 384] on div at bounding box center [917, 287] width 305 height 395
click at [947, 348] on div at bounding box center [917, 287] width 305 height 395
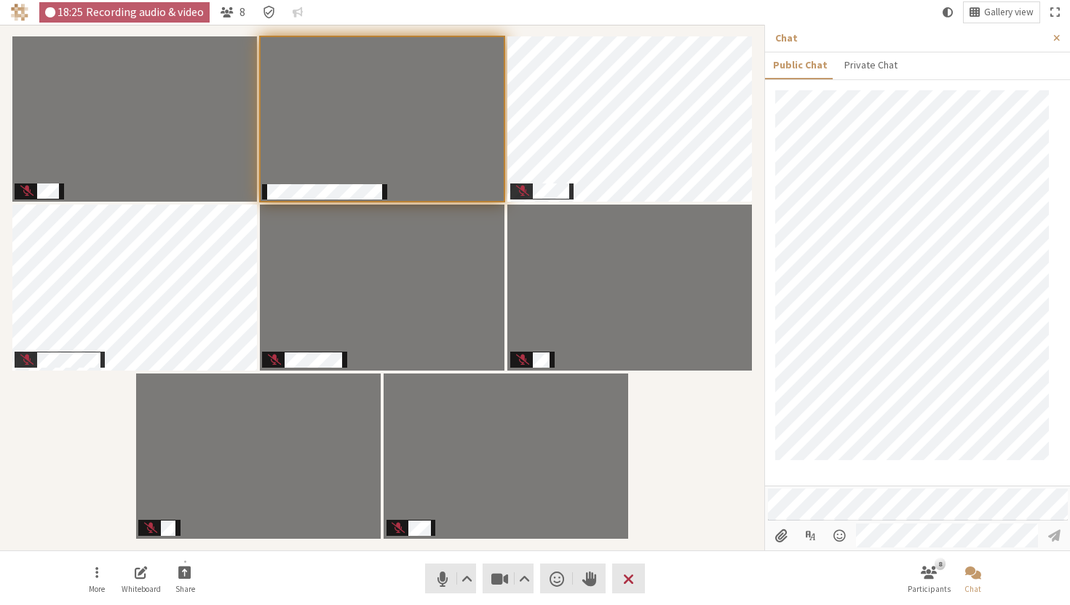
click at [674, 467] on div "Participants" at bounding box center [382, 287] width 744 height 505
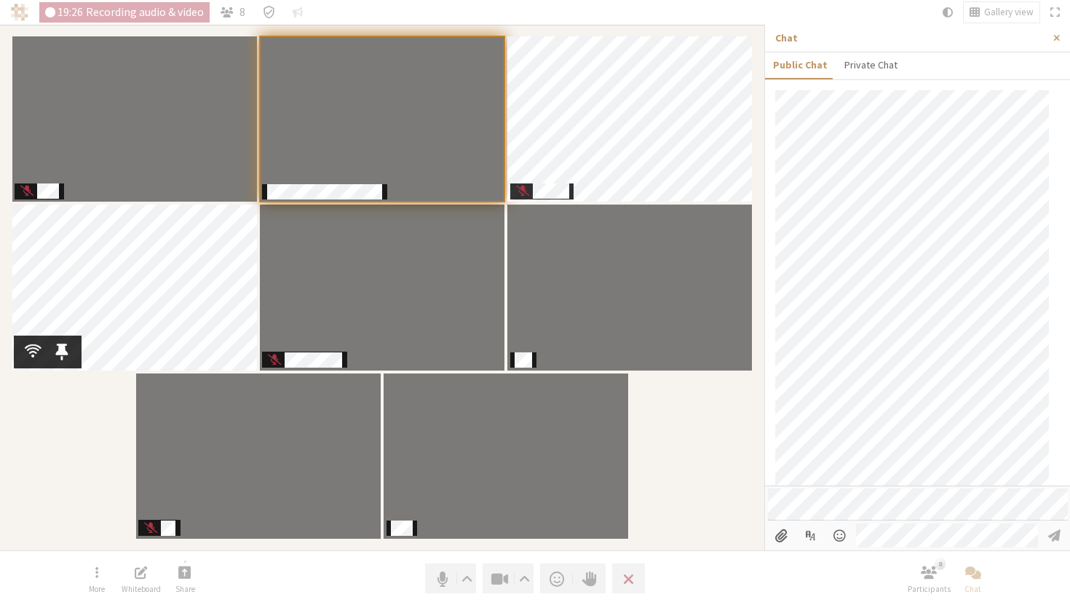
scroll to position [110, 0]
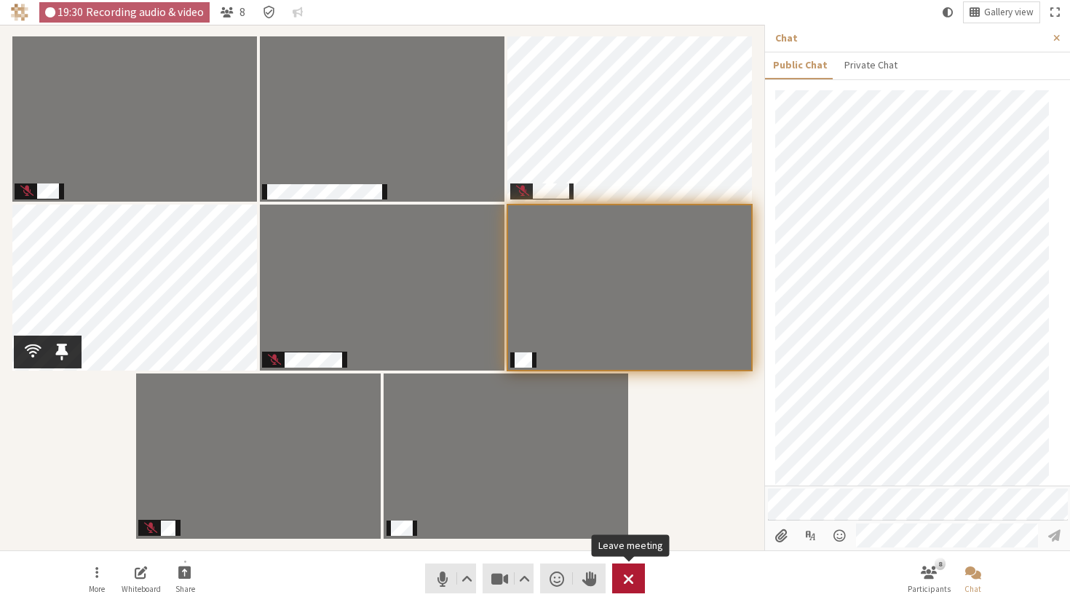
click at [639, 575] on button "Leave" at bounding box center [628, 579] width 33 height 30
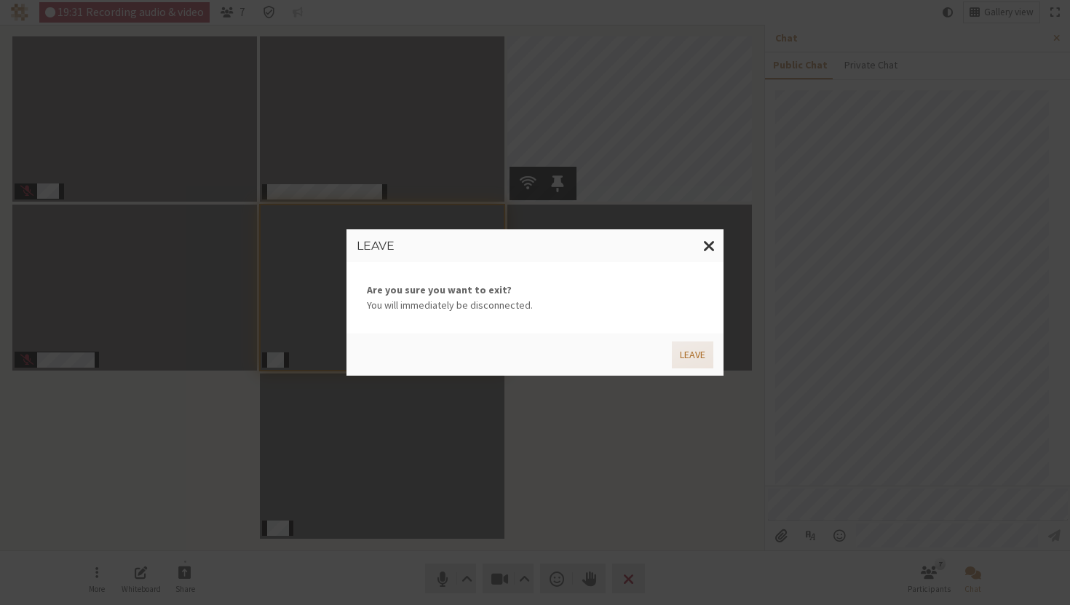
click at [697, 364] on button "Leave" at bounding box center [692, 354] width 41 height 27
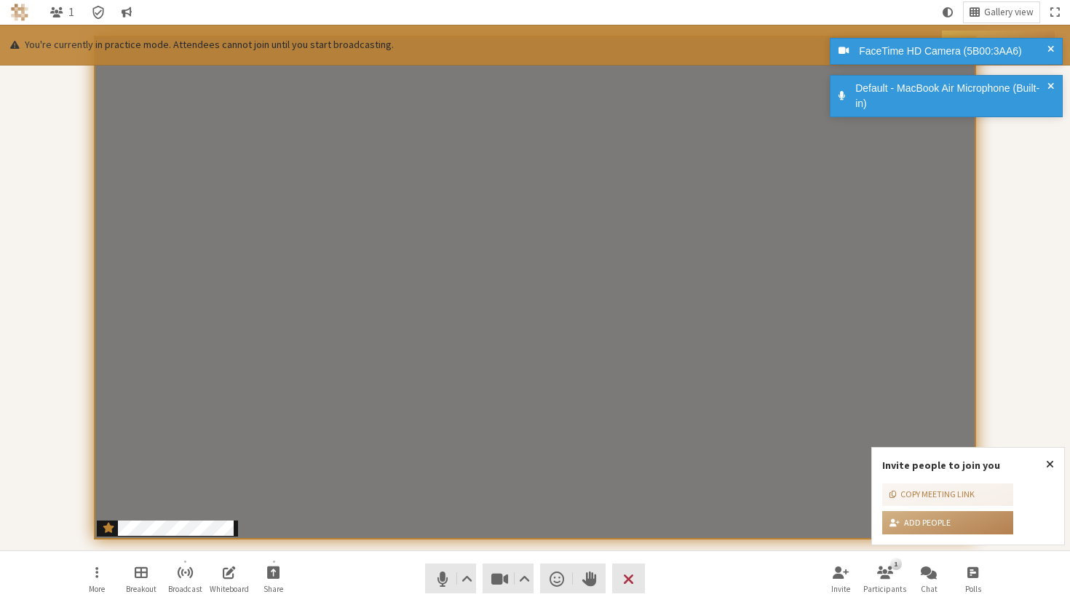
click at [1053, 85] on span at bounding box center [1051, 96] width 7 height 31
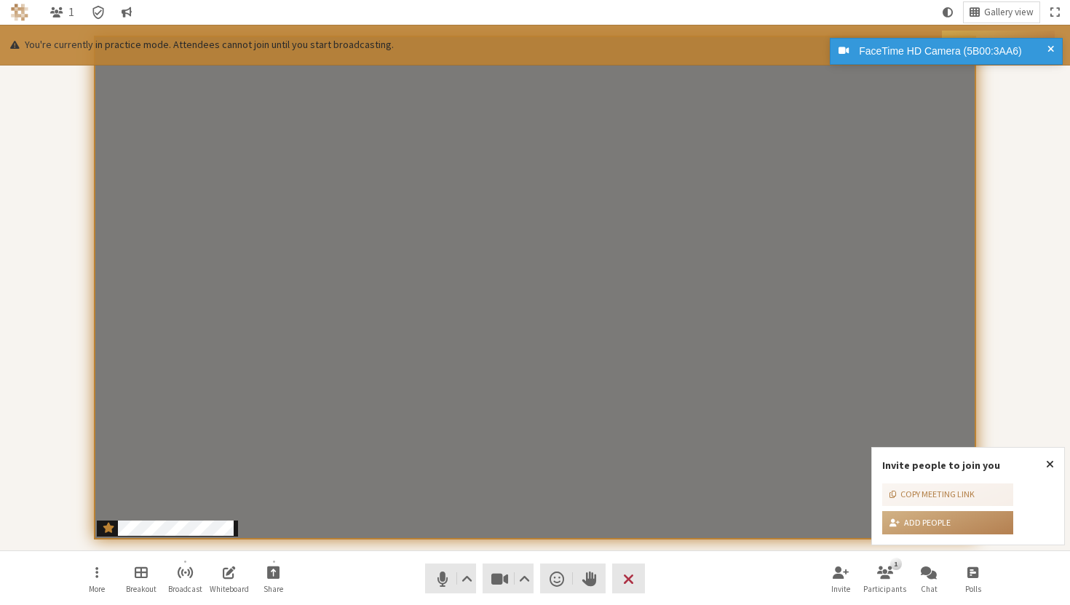
click at [1050, 40] on div "FaceTime HD Camera (5B00:3AA6)" at bounding box center [946, 51] width 233 height 27
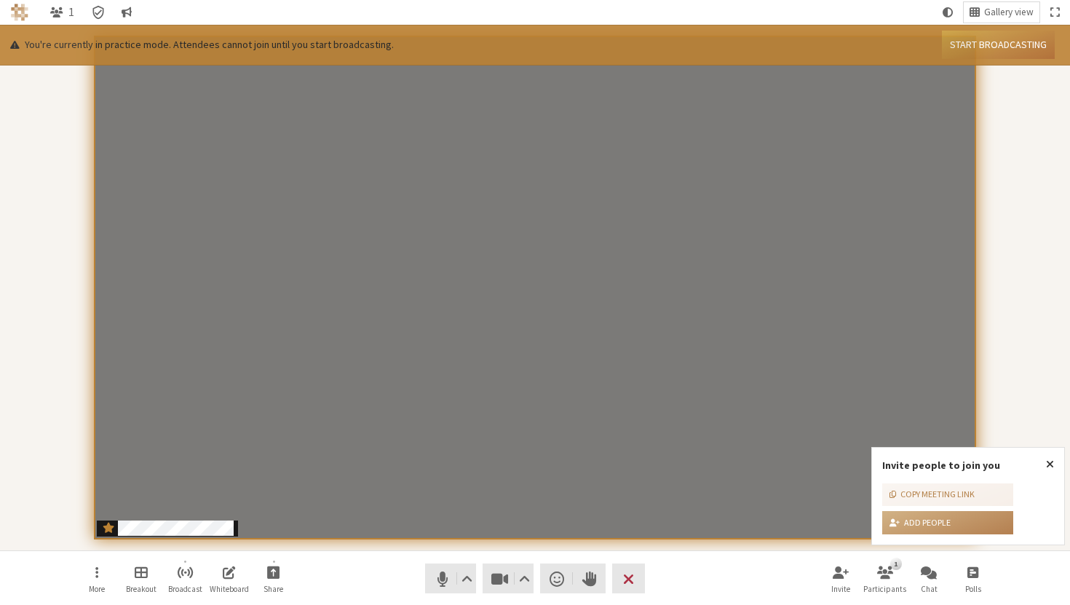
click at [957, 40] on div "FaceTime HD Camera (5B00:3AA6)" at bounding box center [943, 38] width 233 height 7
click at [982, 48] on button "Start broadcasting" at bounding box center [998, 45] width 113 height 28
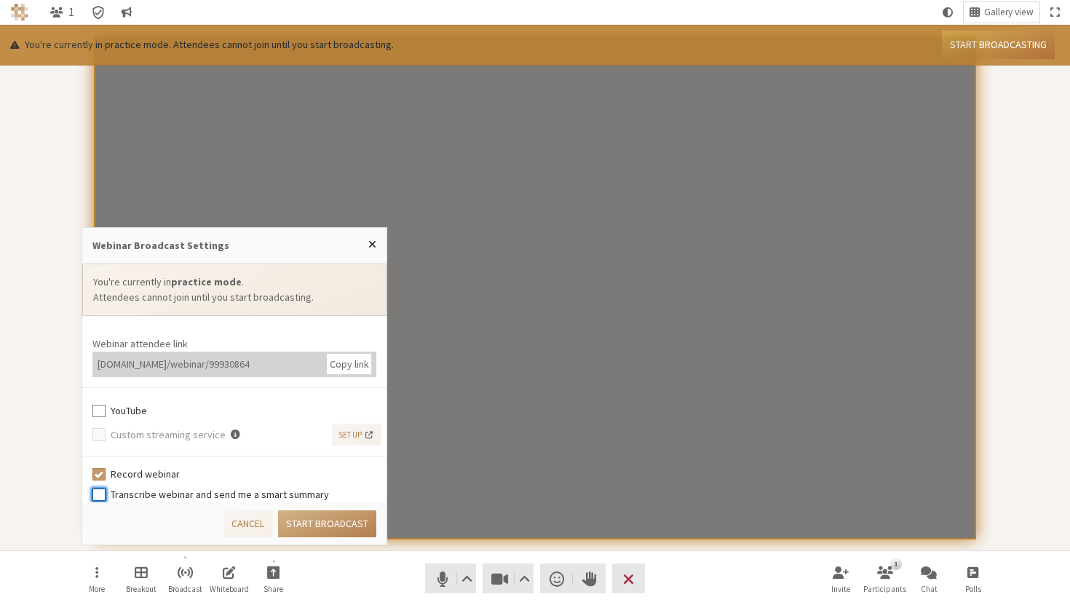
click at [100, 499] on input "Transcribe webinar and send me a smart summary" at bounding box center [98, 494] width 13 height 15
click at [116, 524] on div "Cancel Start broadcast" at bounding box center [234, 523] width 304 height 42
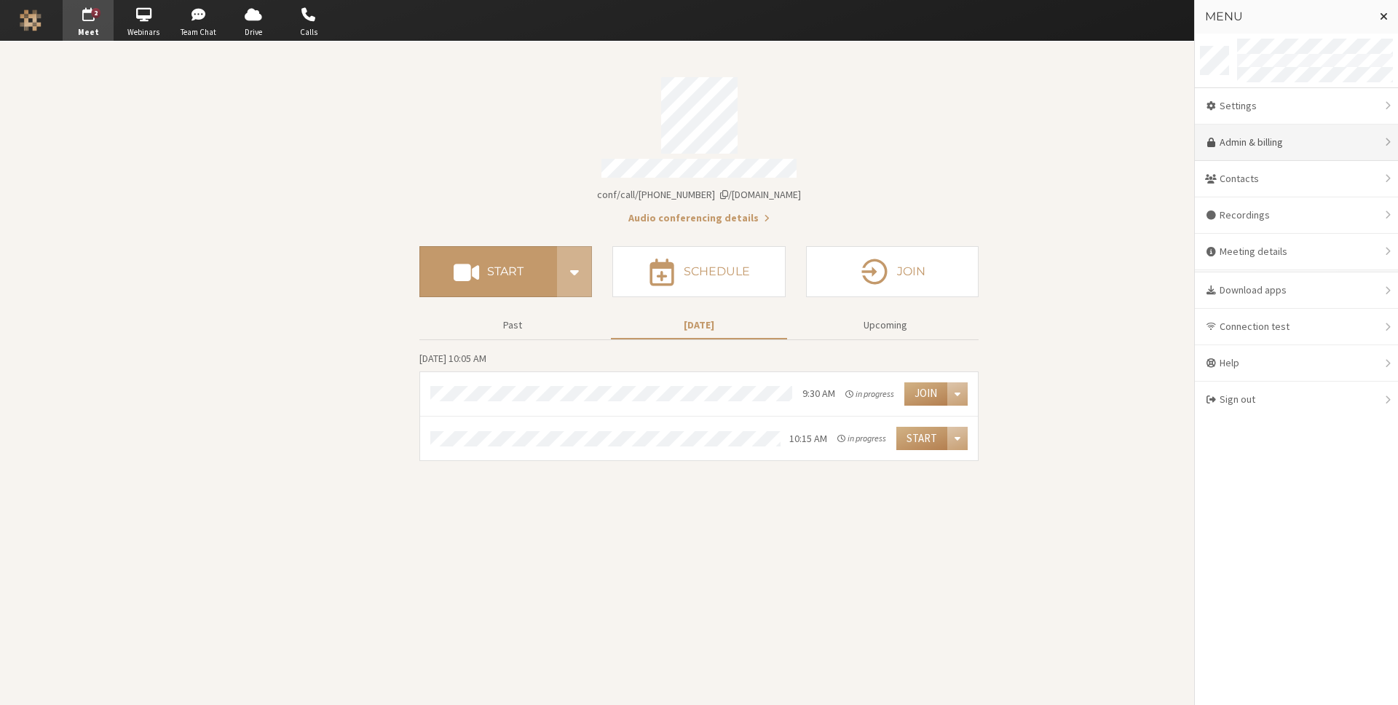
click at [1277, 146] on link "Admin & billing" at bounding box center [1296, 142] width 203 height 36
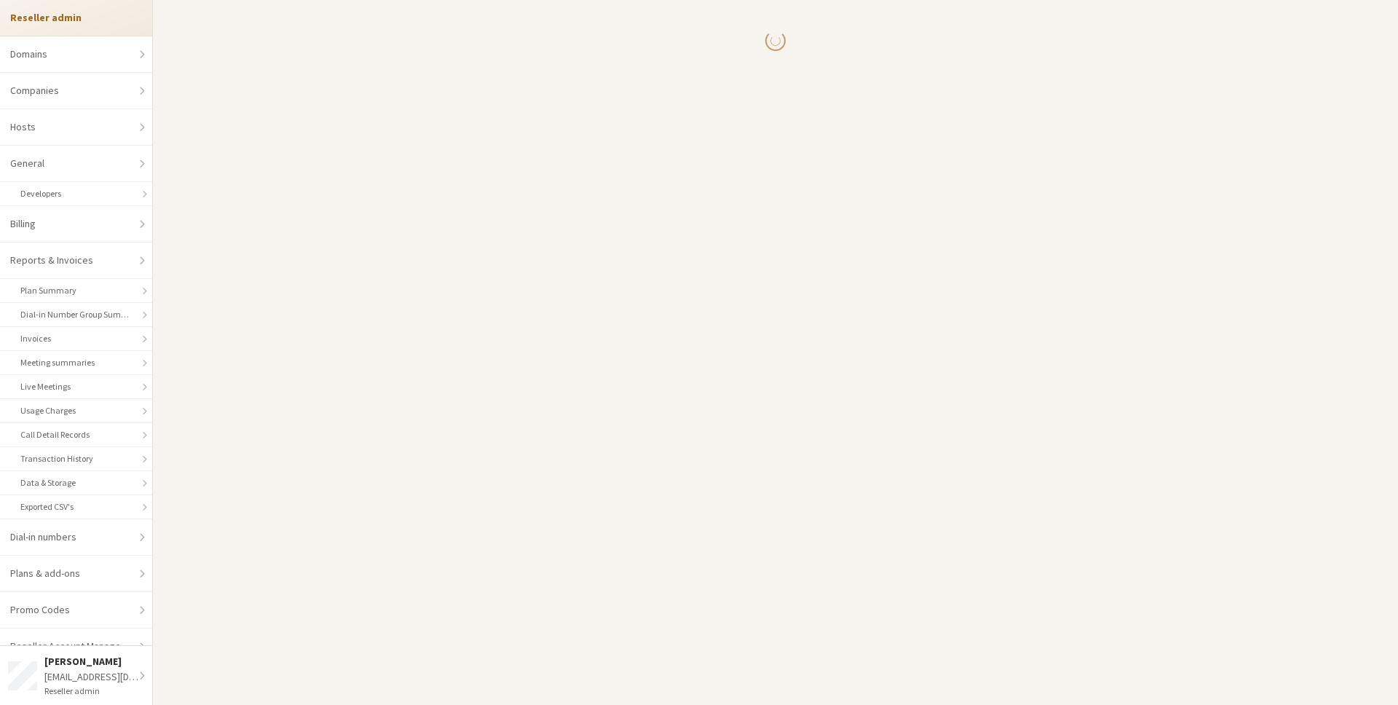
select select "10"
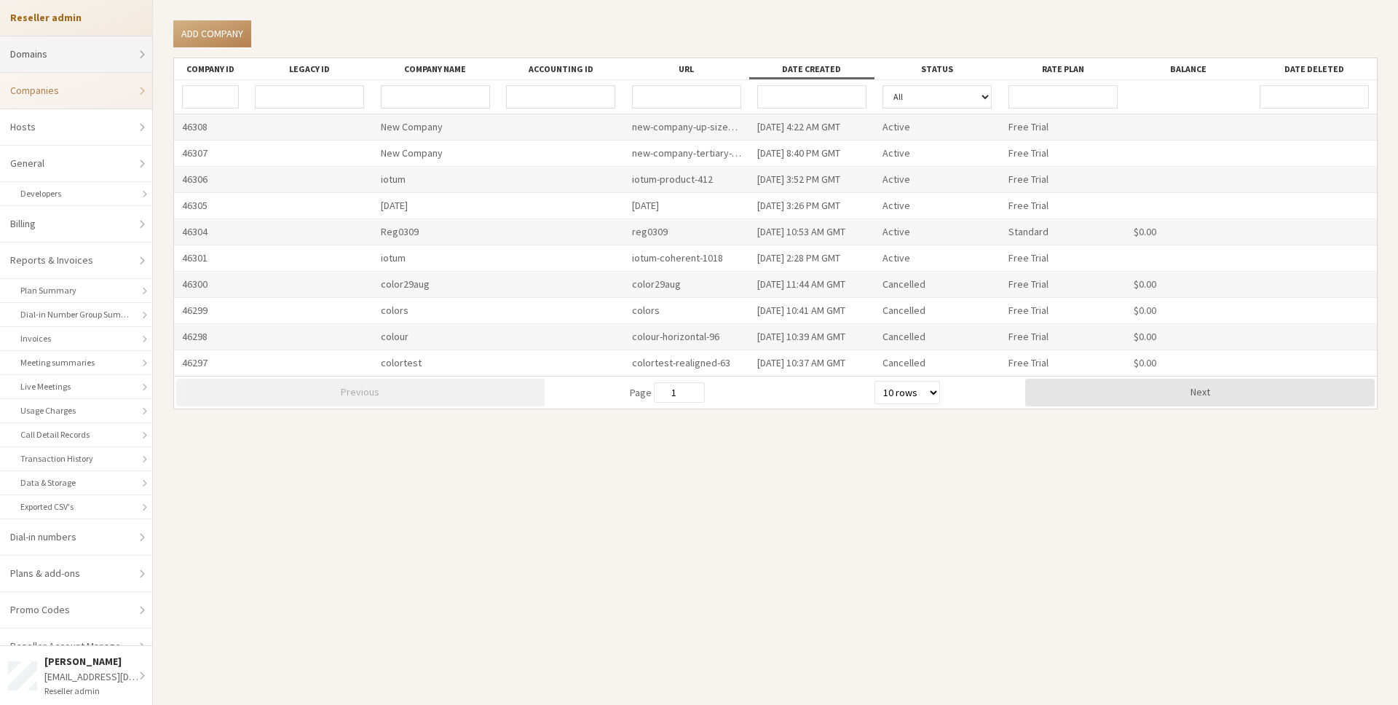
click at [83, 53] on link "Domains" at bounding box center [76, 54] width 152 height 36
select select "20"
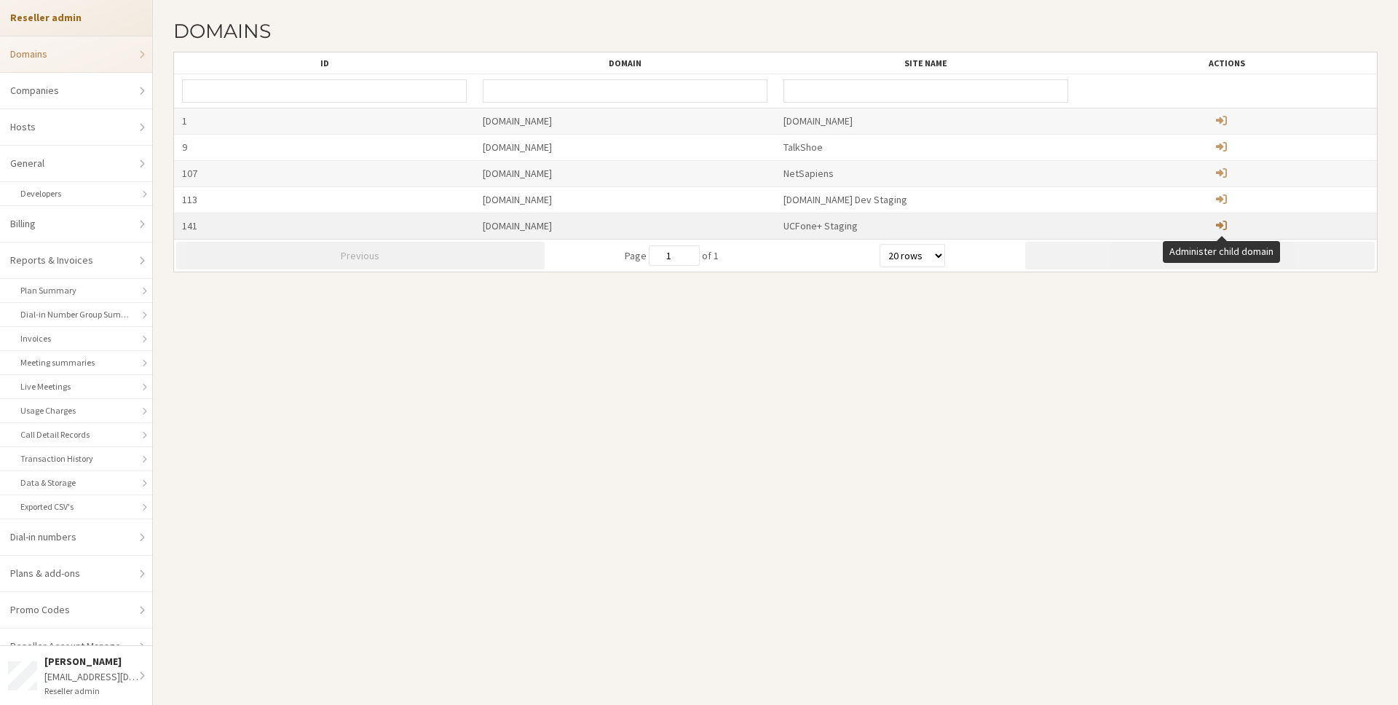
click at [1219, 219] on span "Administer child domain" at bounding box center [1221, 225] width 11 height 12
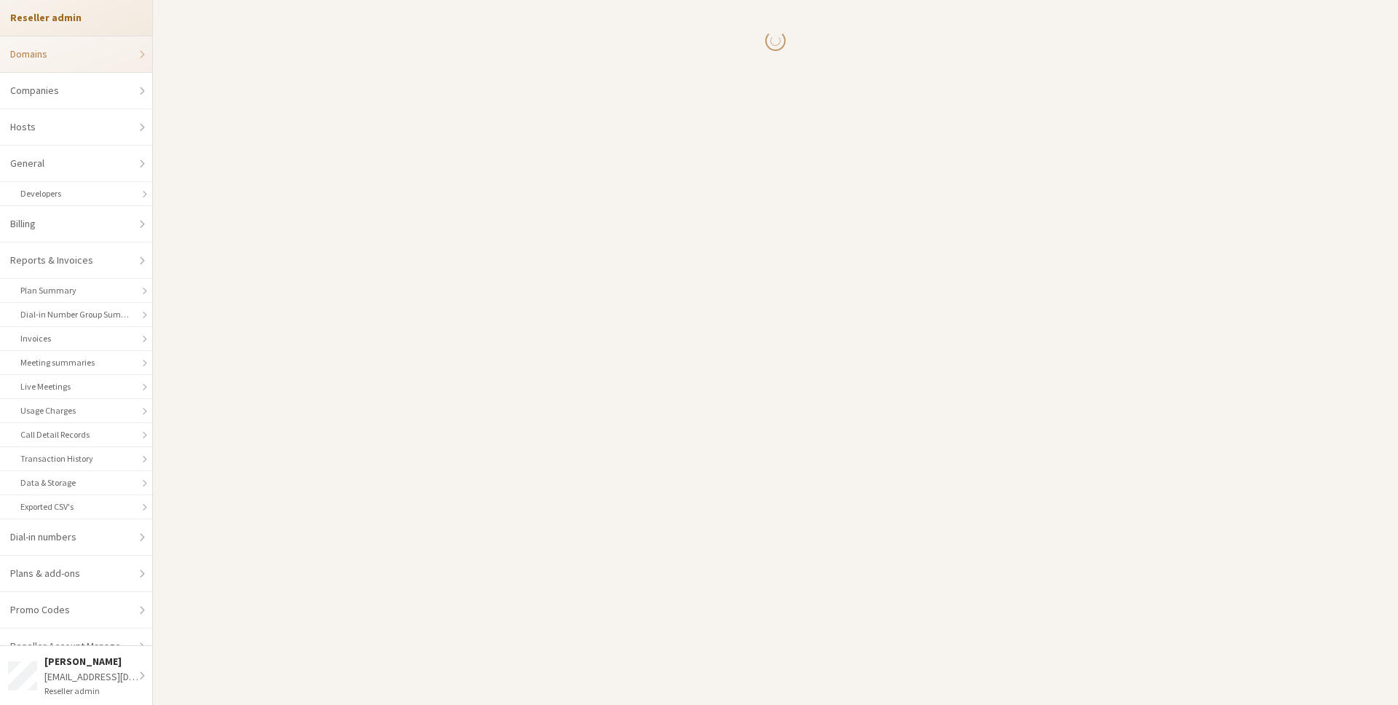
select select "20"
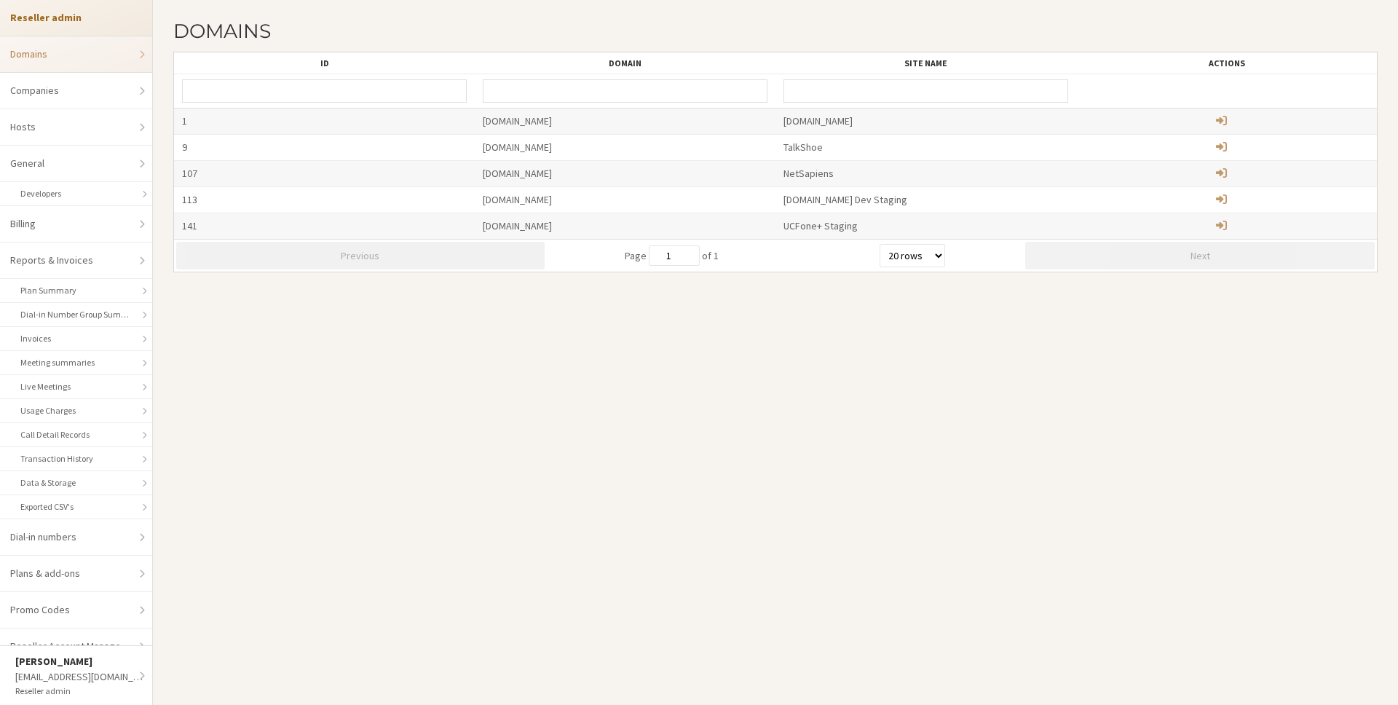
select select "20"
click at [79, 676] on div "[EMAIL_ADDRESS][DOMAIN_NAME]" at bounding box center [94, 676] width 100 height 15
click at [80, 577] on link "Go to dashboard" at bounding box center [97, 586] width 182 height 36
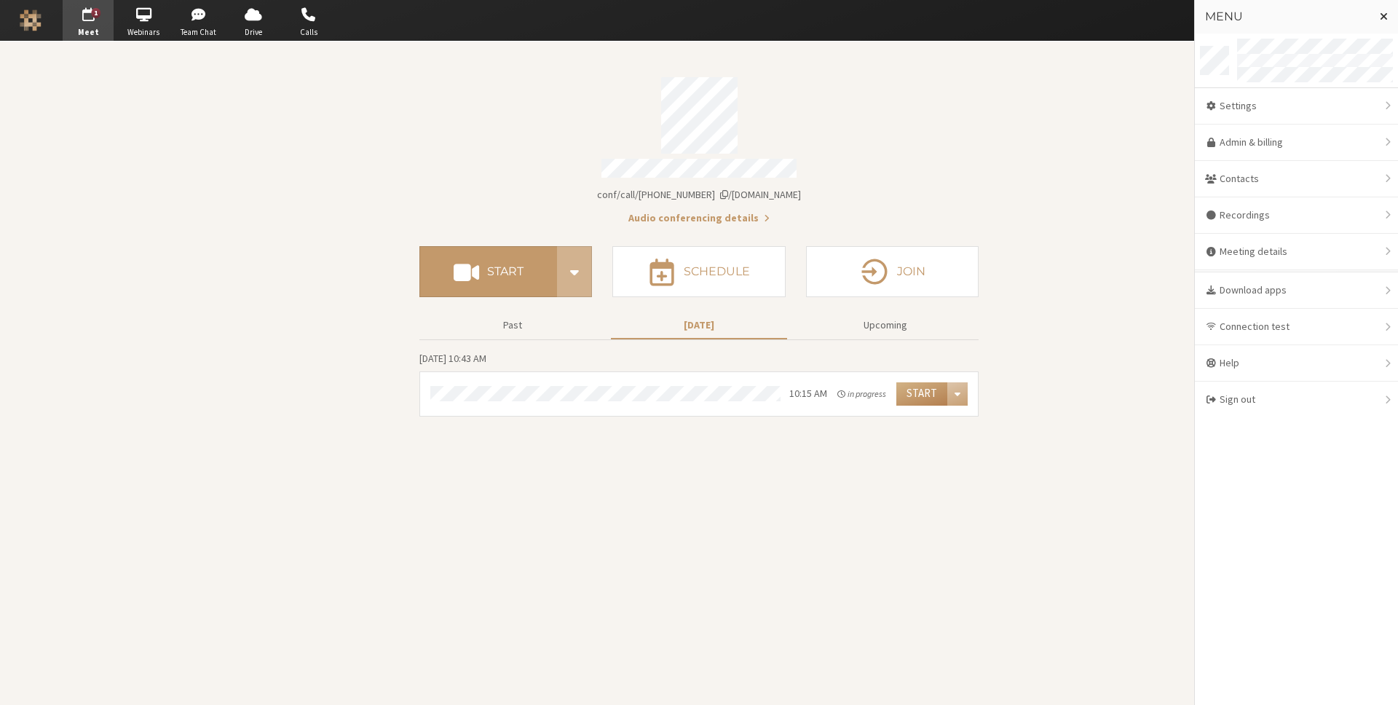
click at [1169, 260] on section "Meeting link [DOMAIN_NAME]/conf/call/8256137 Audio conferencing details Start S…" at bounding box center [699, 372] width 1398 height 663
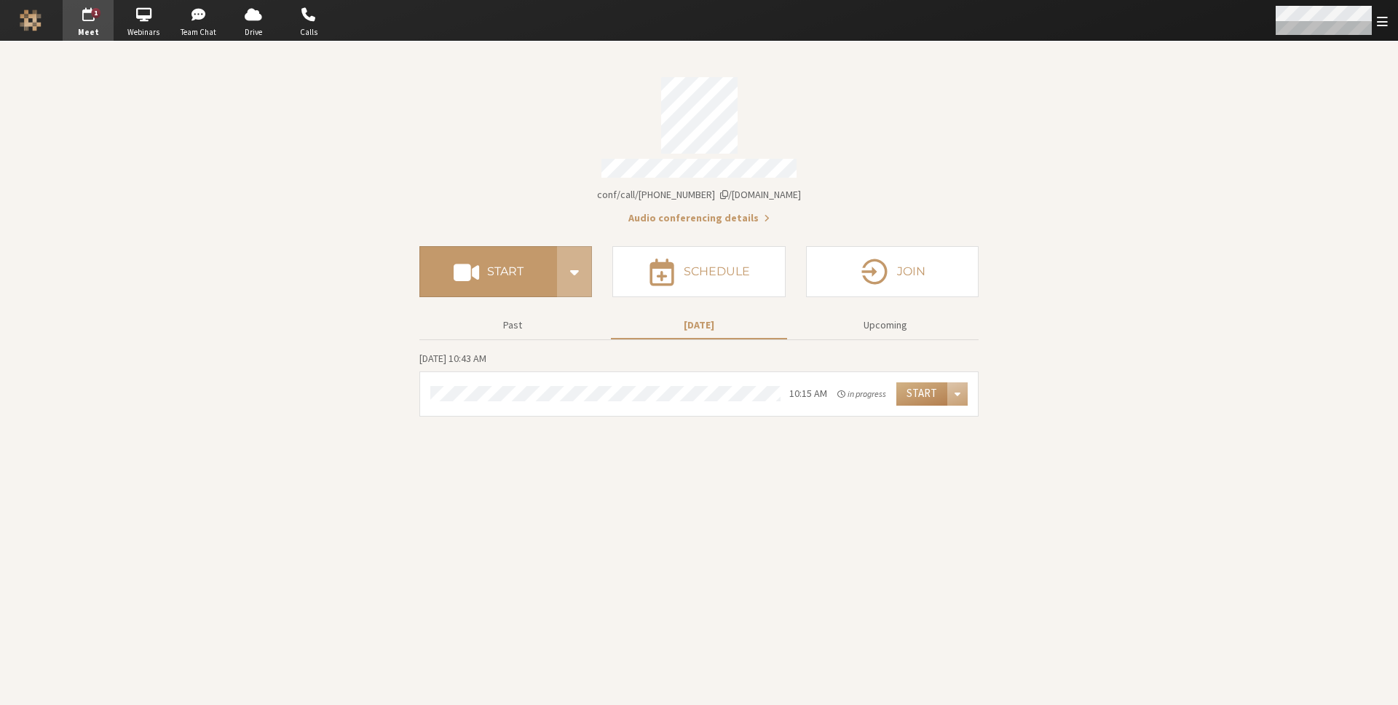
click at [1377, 13] on div "Open menu" at bounding box center [1382, 20] width 11 height 16
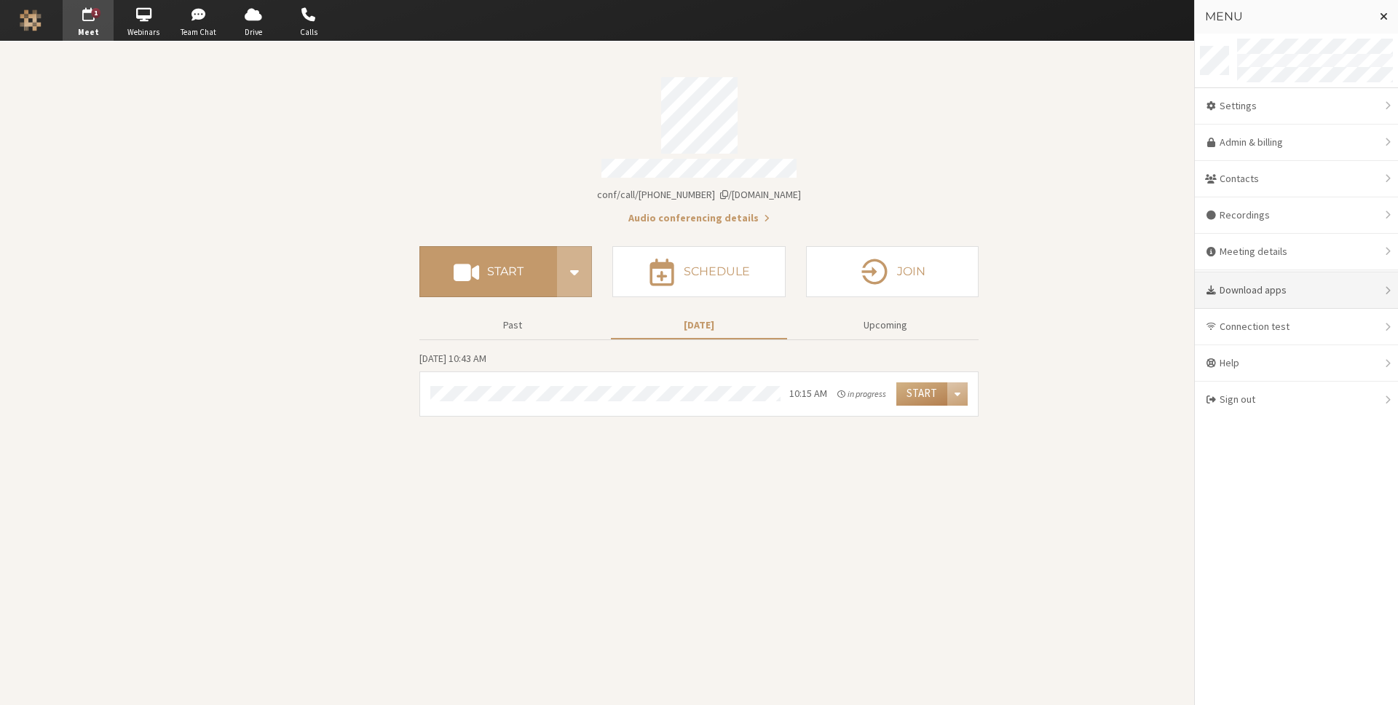
click at [1286, 291] on div "Download apps" at bounding box center [1296, 290] width 203 height 36
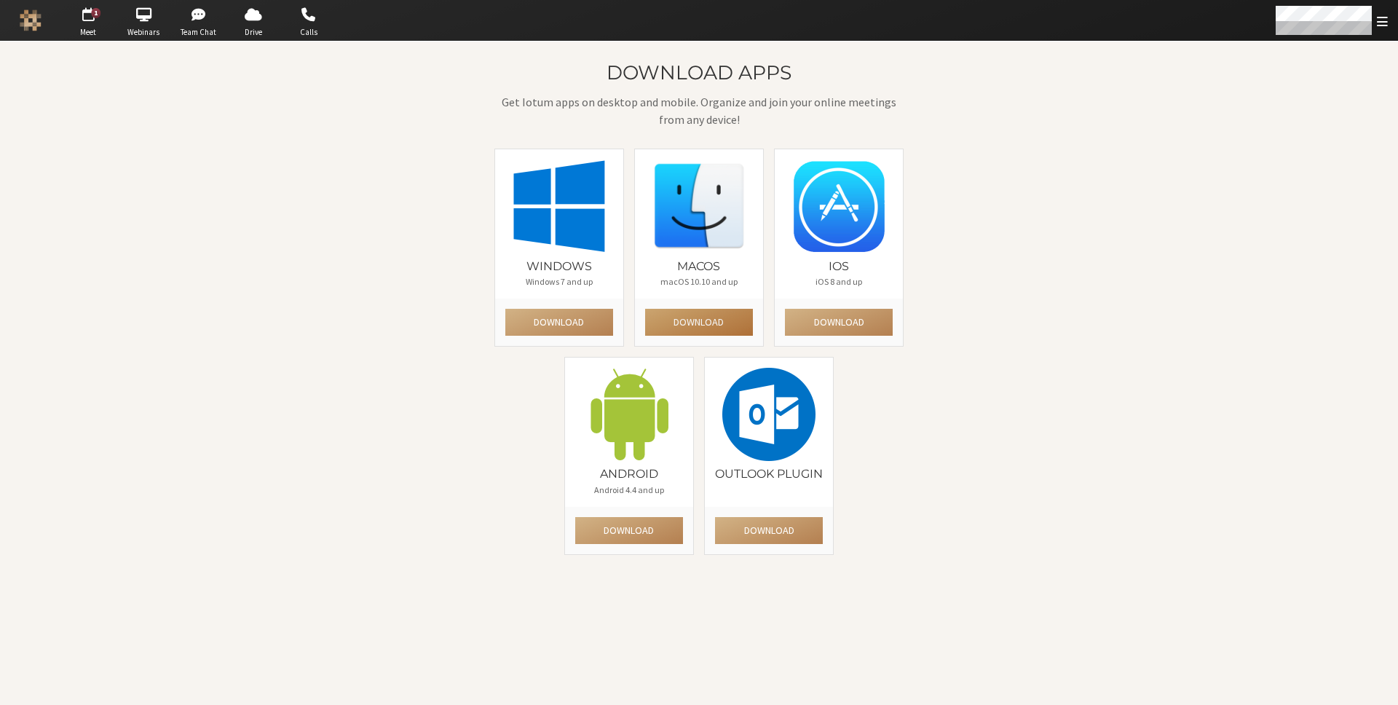
click at [709, 324] on button "Download" at bounding box center [699, 322] width 108 height 27
click at [819, 108] on p "Get Iotum apps on desktop and mobile. Organize and join your online meetings fr…" at bounding box center [699, 110] width 410 height 35
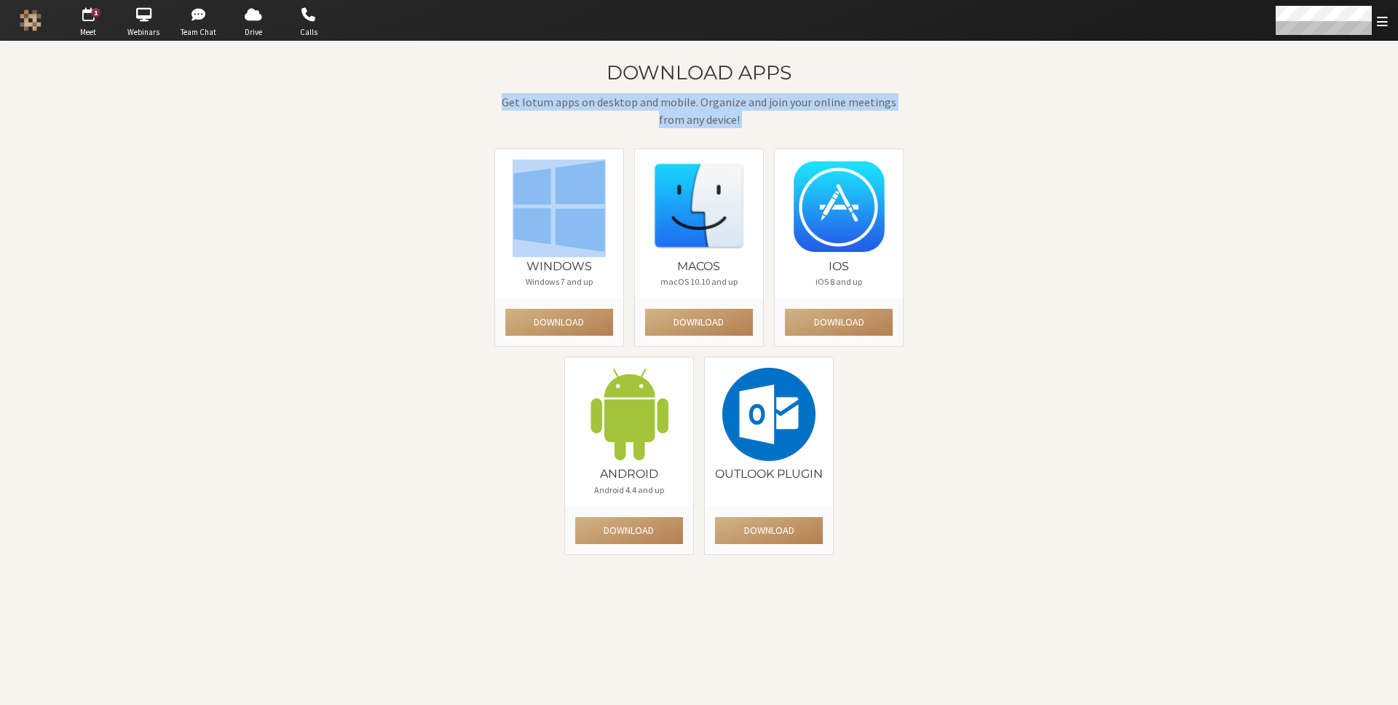
click at [819, 108] on p "Get Iotum apps on desktop and mobile. Organize and join your online meetings fr…" at bounding box center [699, 110] width 410 height 35
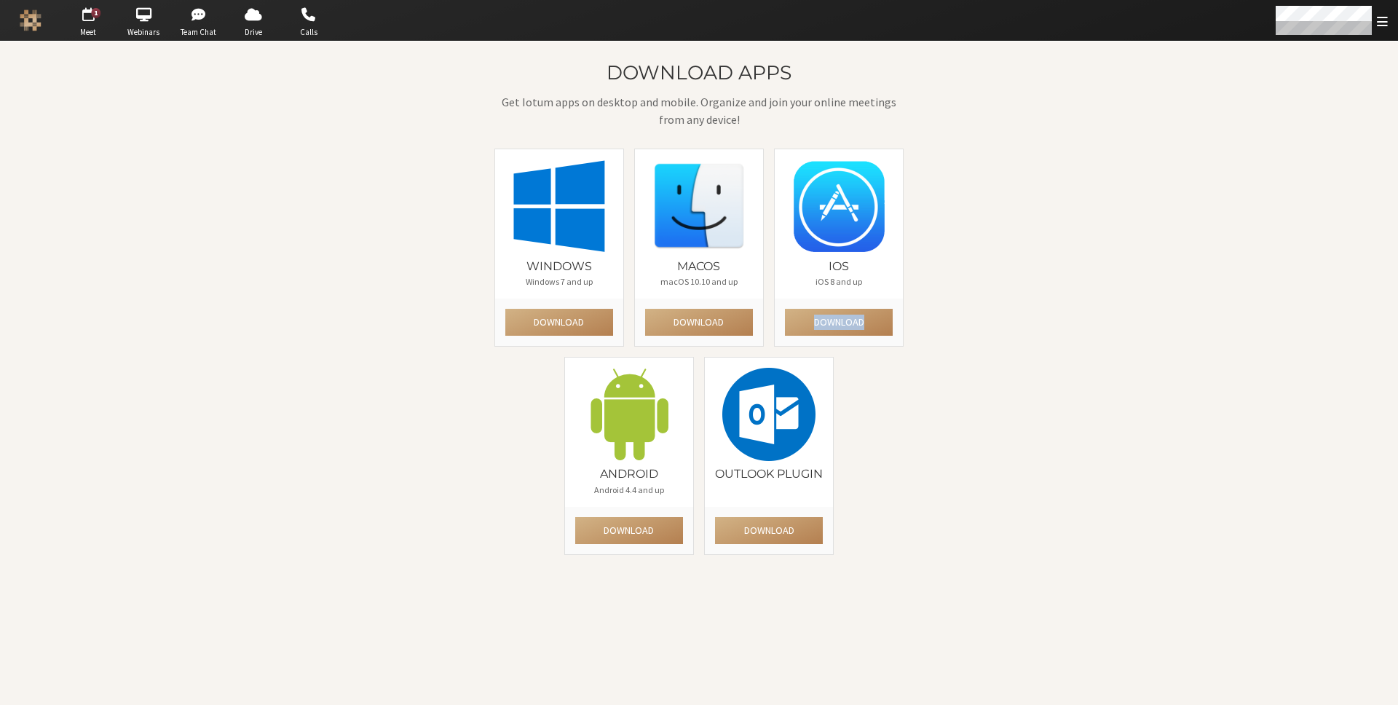
click at [1225, 315] on div "Download apps Get Iotum apps on desktop and mobile. Organize and join your onli…" at bounding box center [699, 372] width 1398 height 663
click at [1187, 424] on div "Download apps Get Iotum apps on desktop and mobile. Organize and join your onli…" at bounding box center [699, 372] width 1398 height 663
click at [909, 98] on div "Download apps Get Iotum apps on desktop and mobile. Organize and join your onli…" at bounding box center [699, 313] width 840 height 503
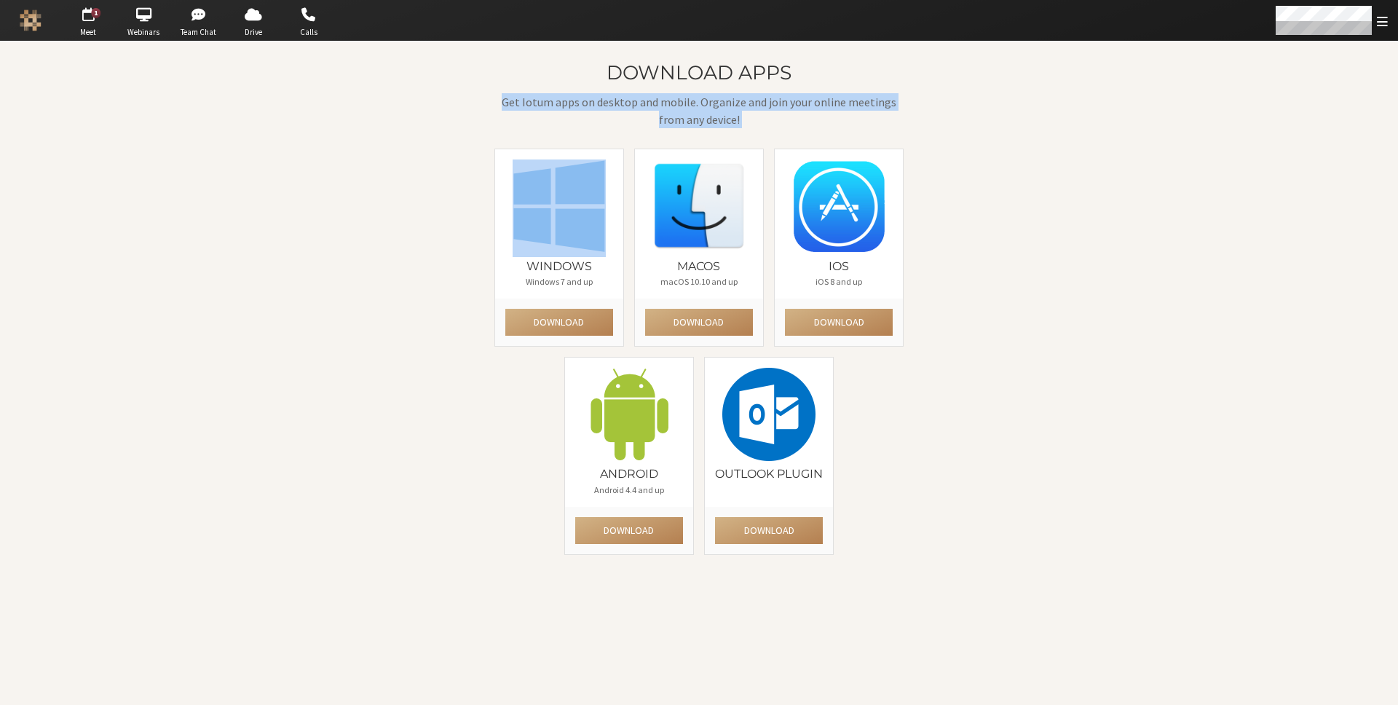
click at [909, 98] on div "Download apps Get Iotum apps on desktop and mobile. Organize and join your onli…" at bounding box center [699, 313] width 840 height 503
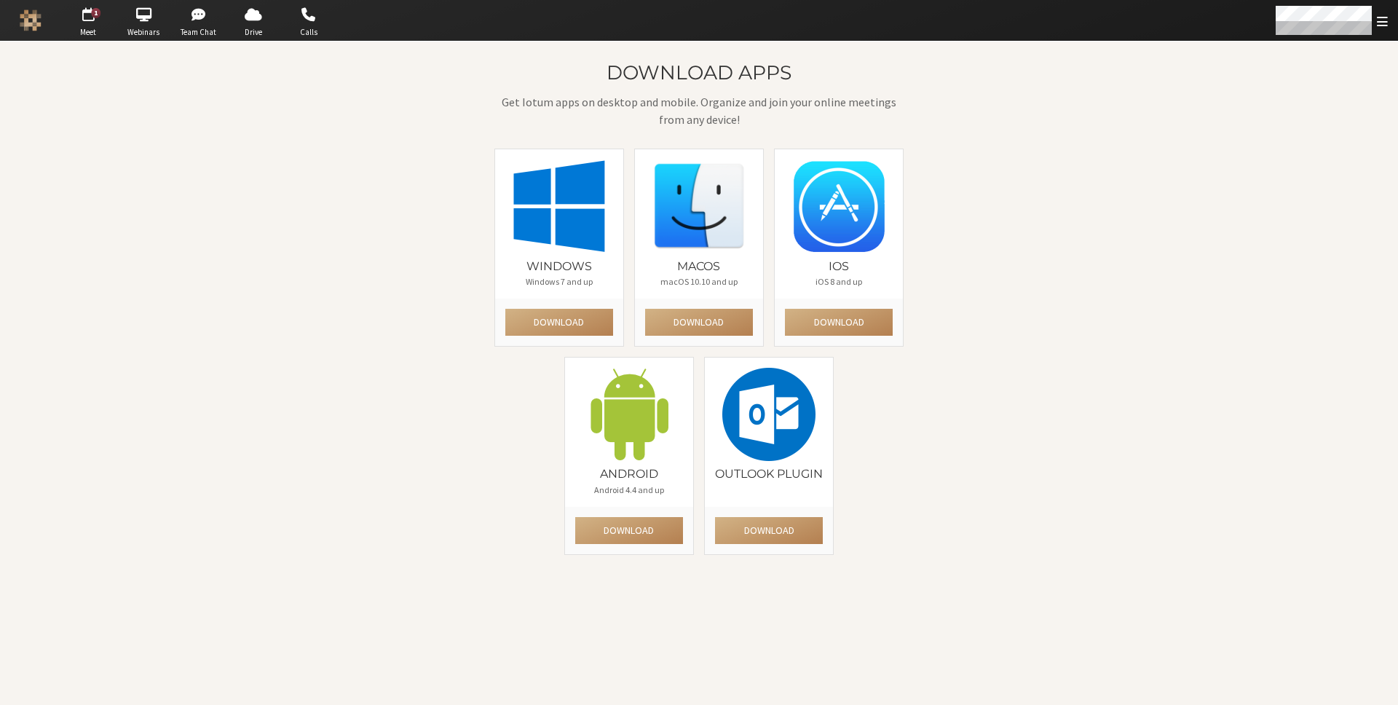
click at [1054, 228] on div "Download apps Get Iotum apps on desktop and mobile. Organize and join your onli…" at bounding box center [699, 313] width 840 height 503
